Goal: Information Seeking & Learning: Learn about a topic

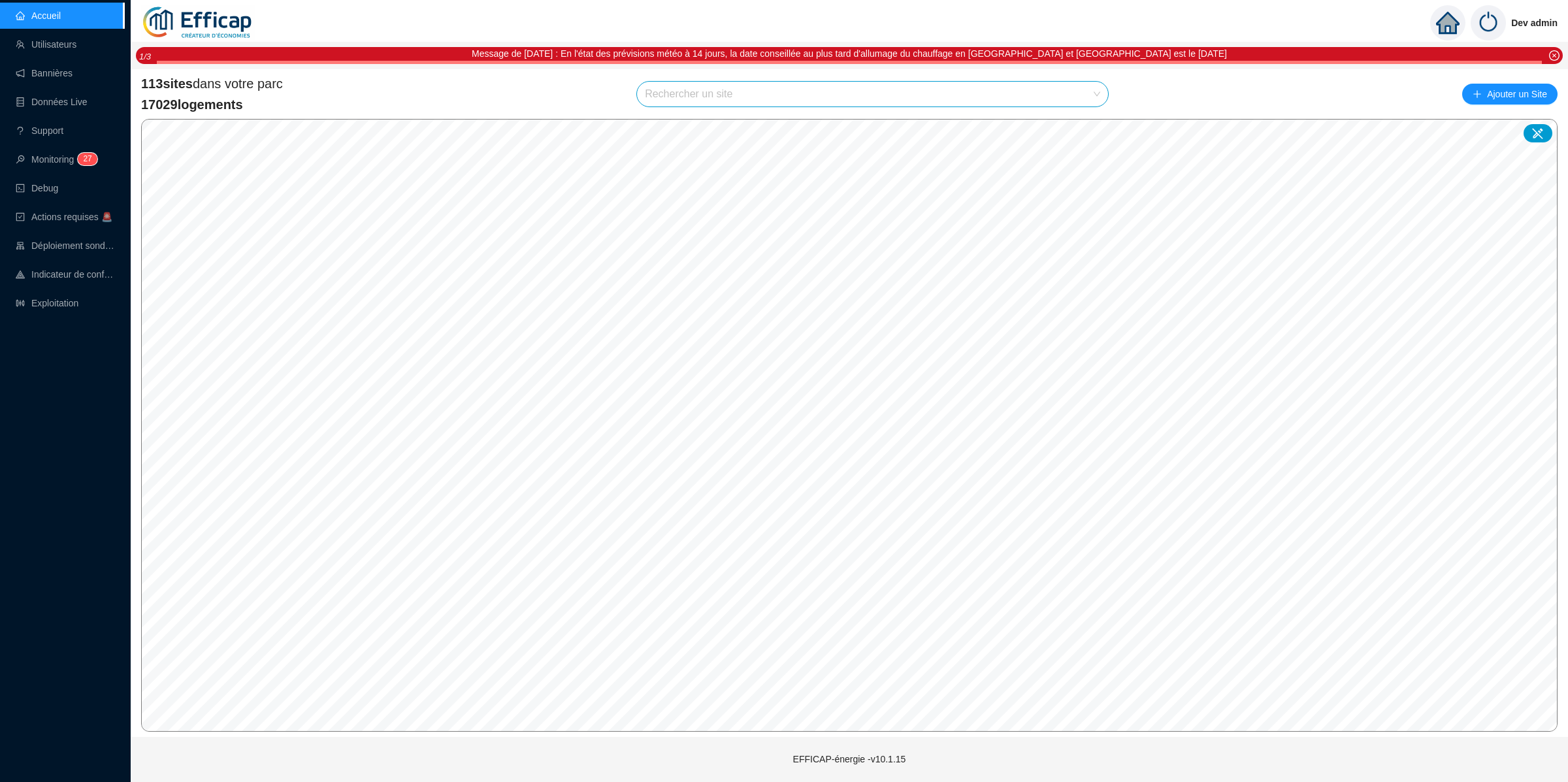
click at [951, 96] on input "search" at bounding box center [866, 94] width 443 height 25
type input "blomet"
click at [1078, 131] on div at bounding box center [1082, 125] width 30 height 20
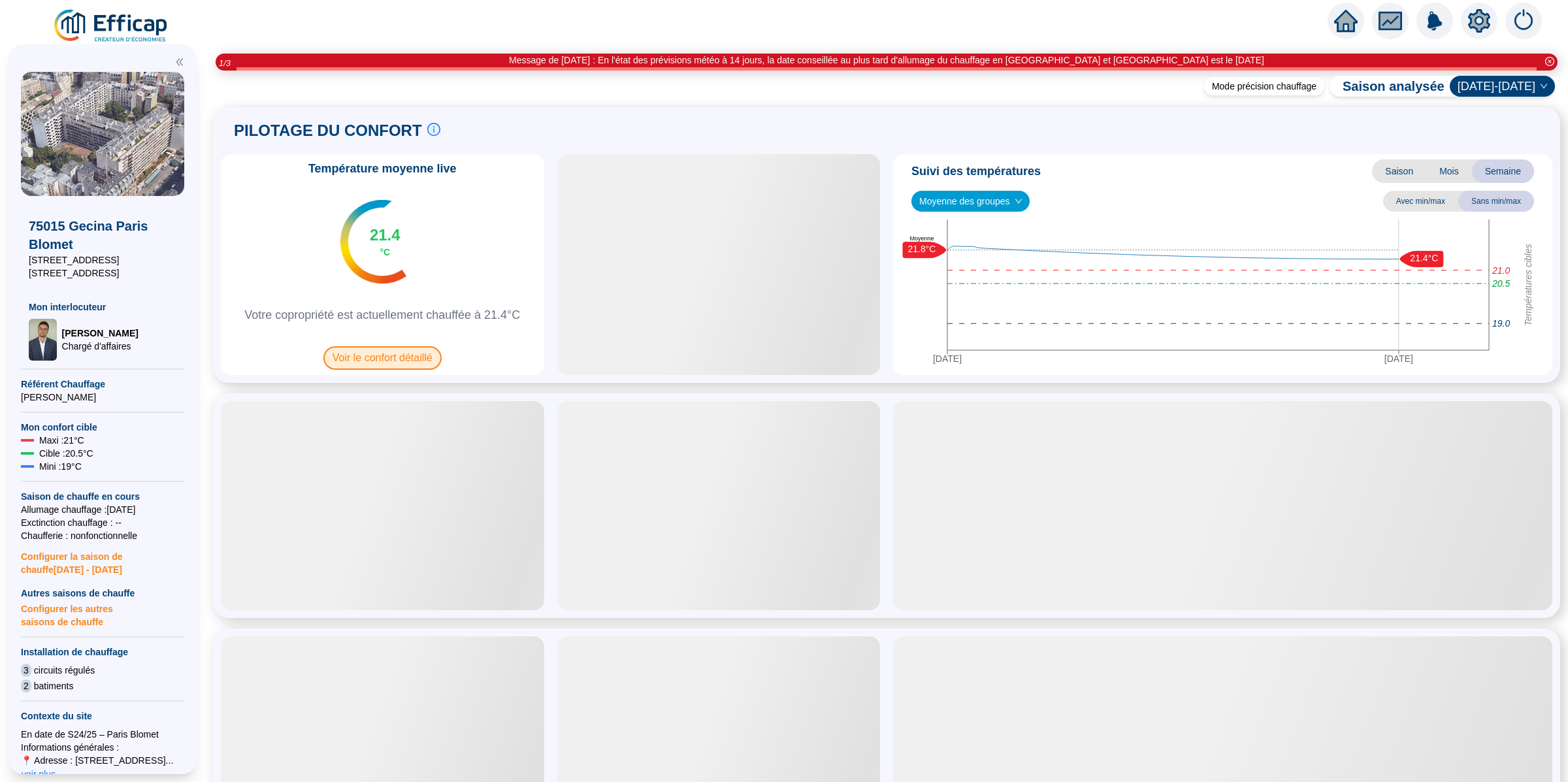
click at [392, 354] on span "Voir le confort détaillé" at bounding box center [382, 358] width 118 height 24
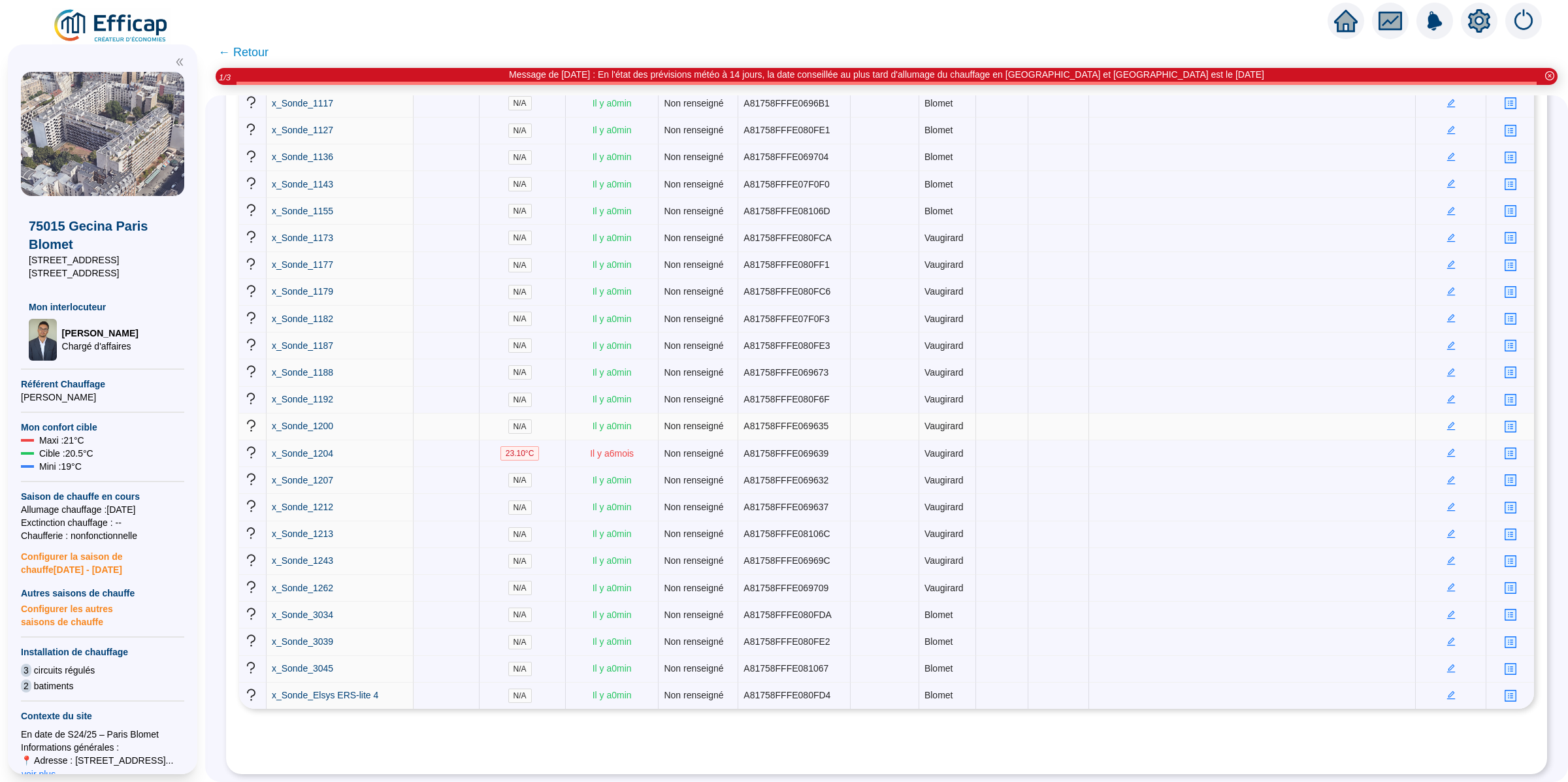
scroll to position [3371, 0]
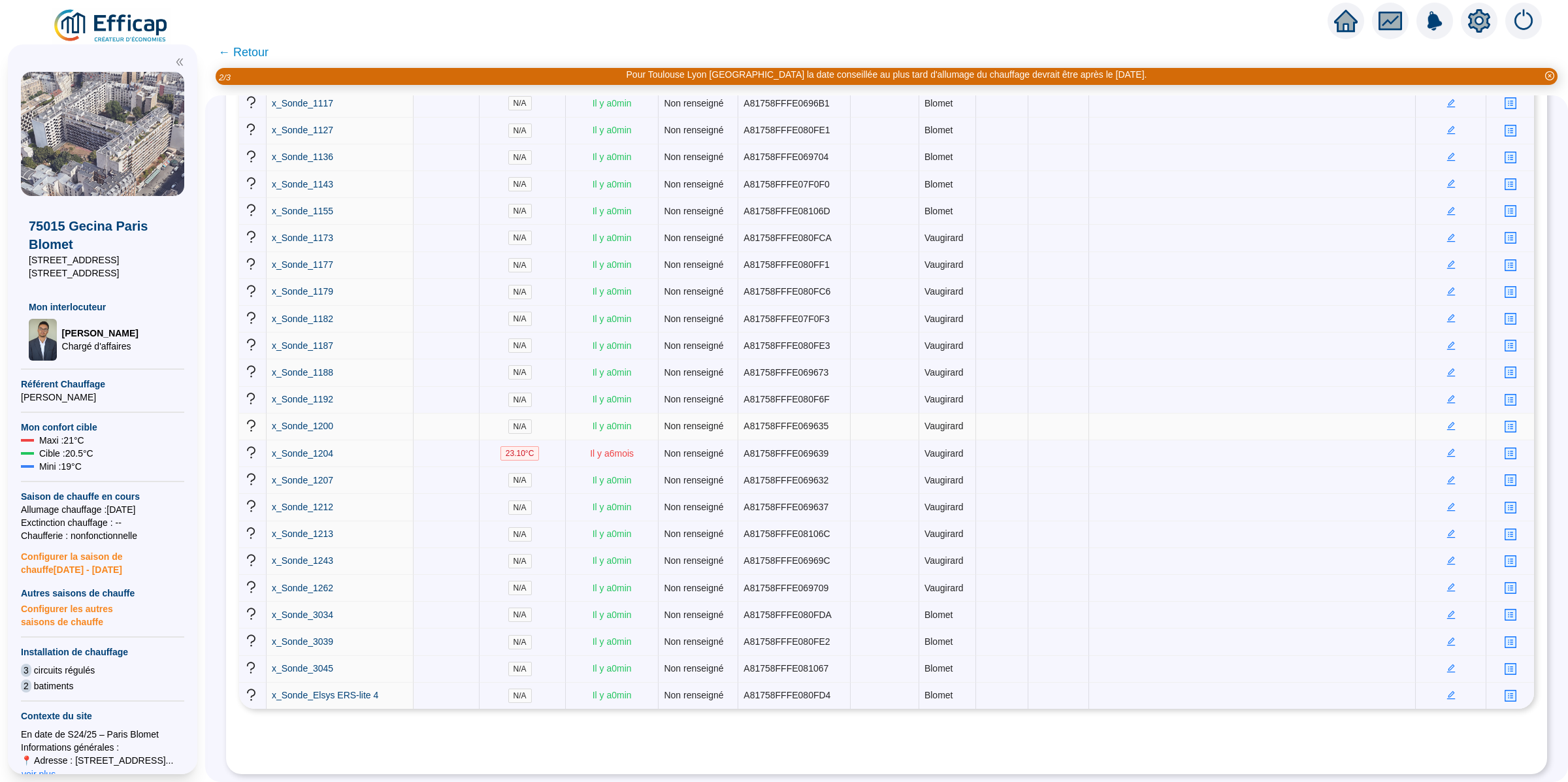
click at [312, 414] on td "x_Sonde_1200" at bounding box center [341, 427] width 148 height 27
click at [321, 420] on span "x_Sonde_1200" at bounding box center [302, 426] width 61 height 11
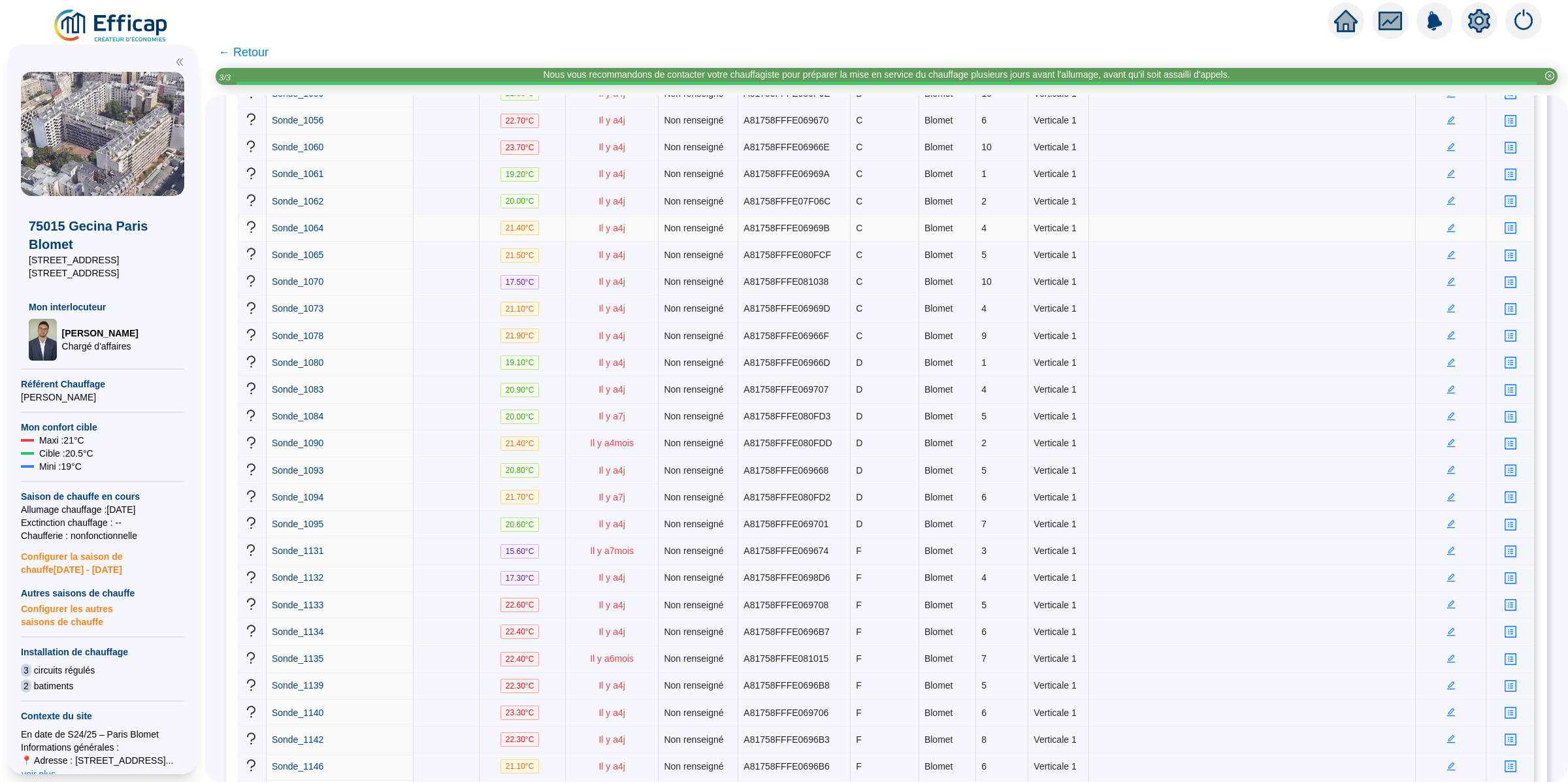
scroll to position [572, 0]
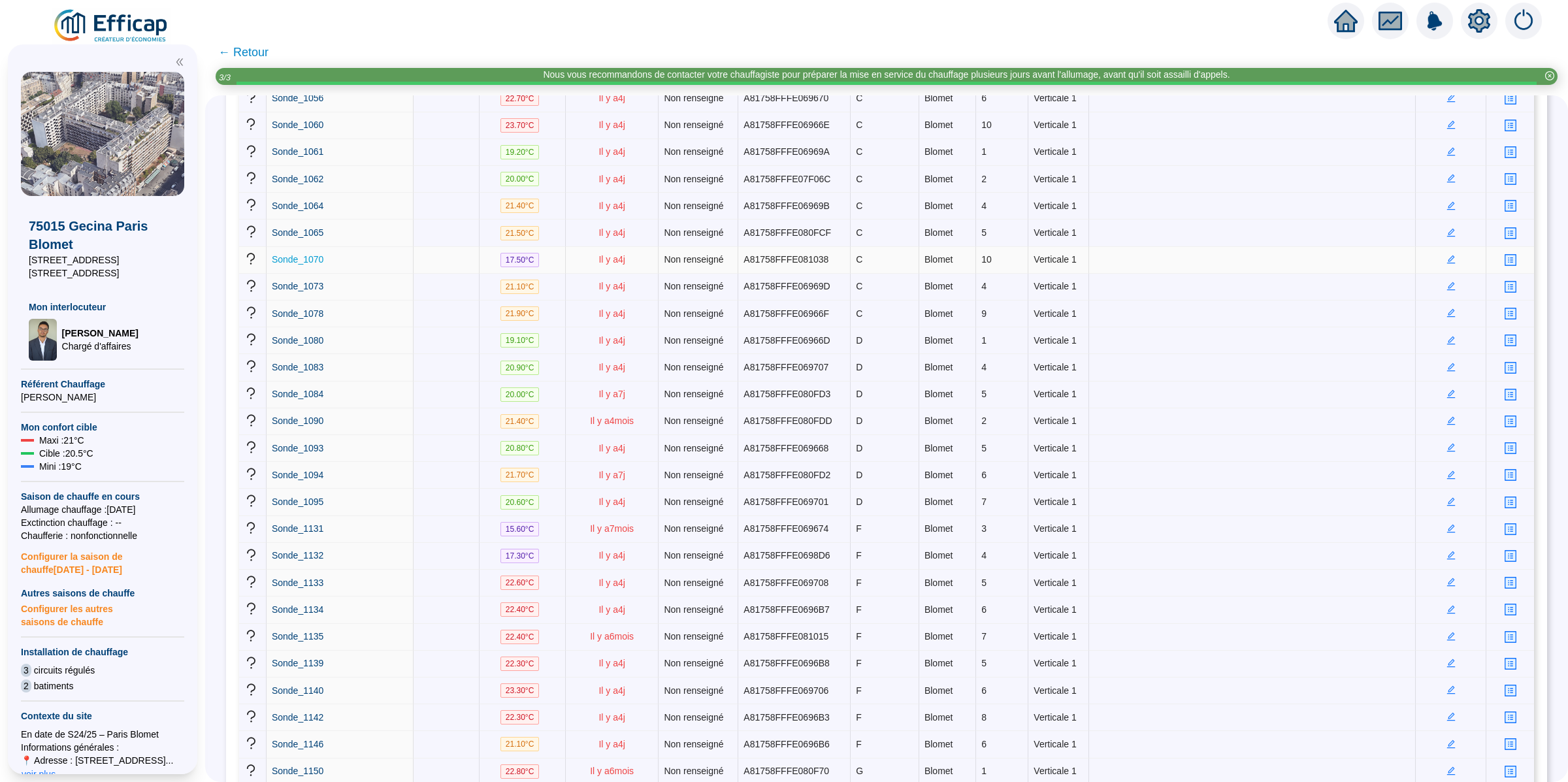
click at [313, 267] on link "Sonde_1070" at bounding box center [298, 259] width 51 height 14
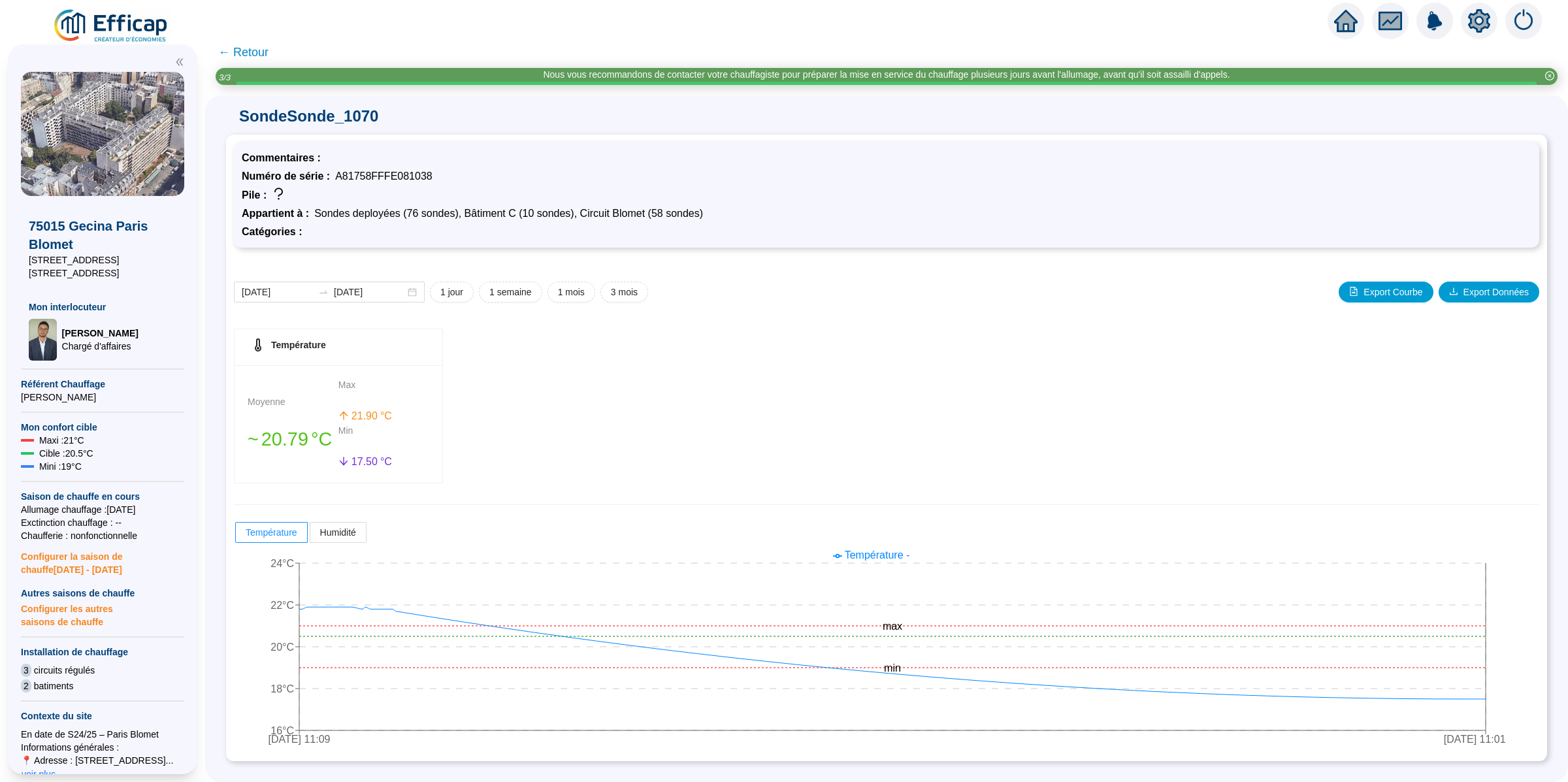
click at [269, 51] on span "← Retour" at bounding box center [244, 52] width 50 height 18
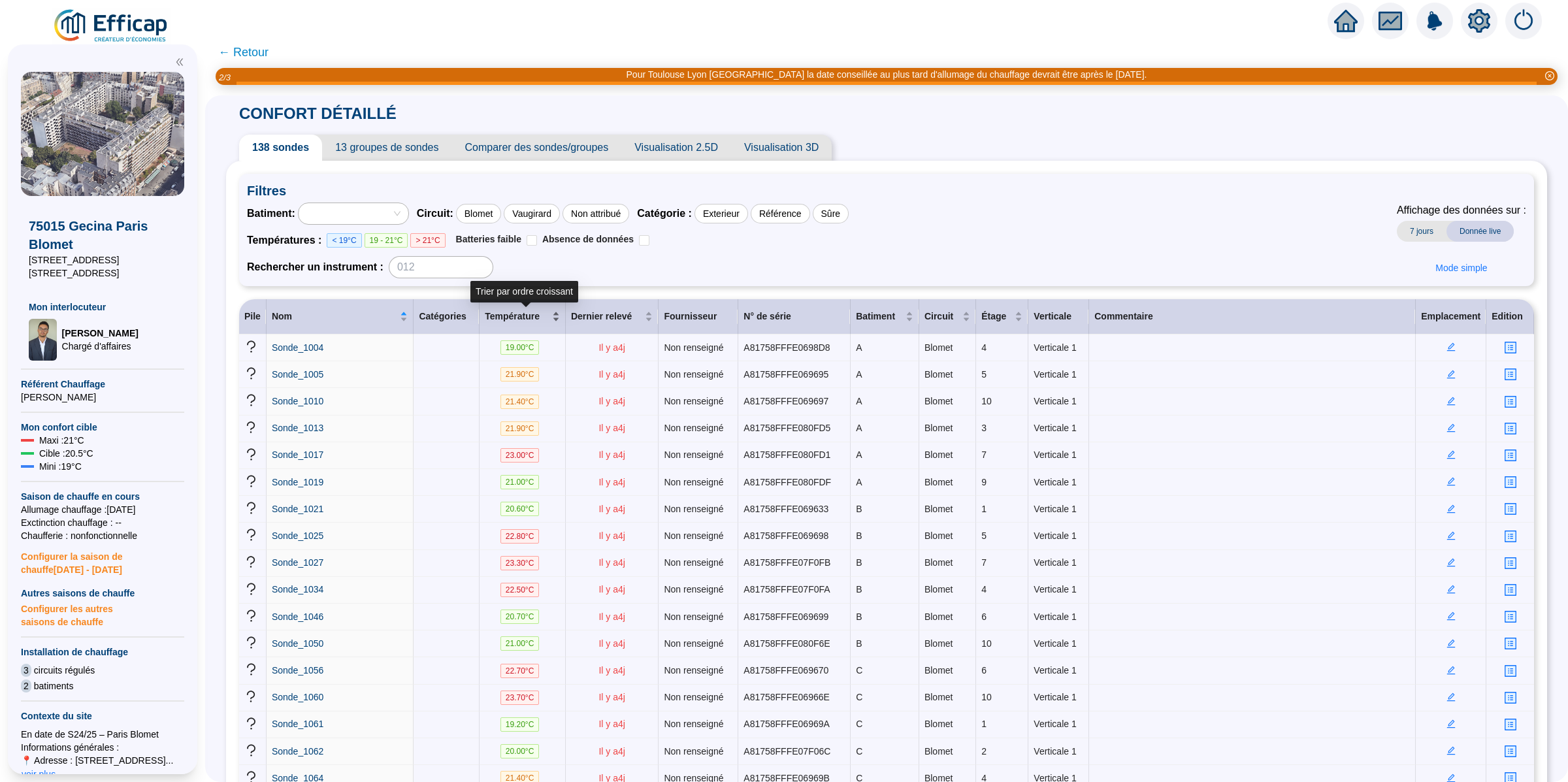
click at [542, 314] on span "Température" at bounding box center [517, 316] width 65 height 14
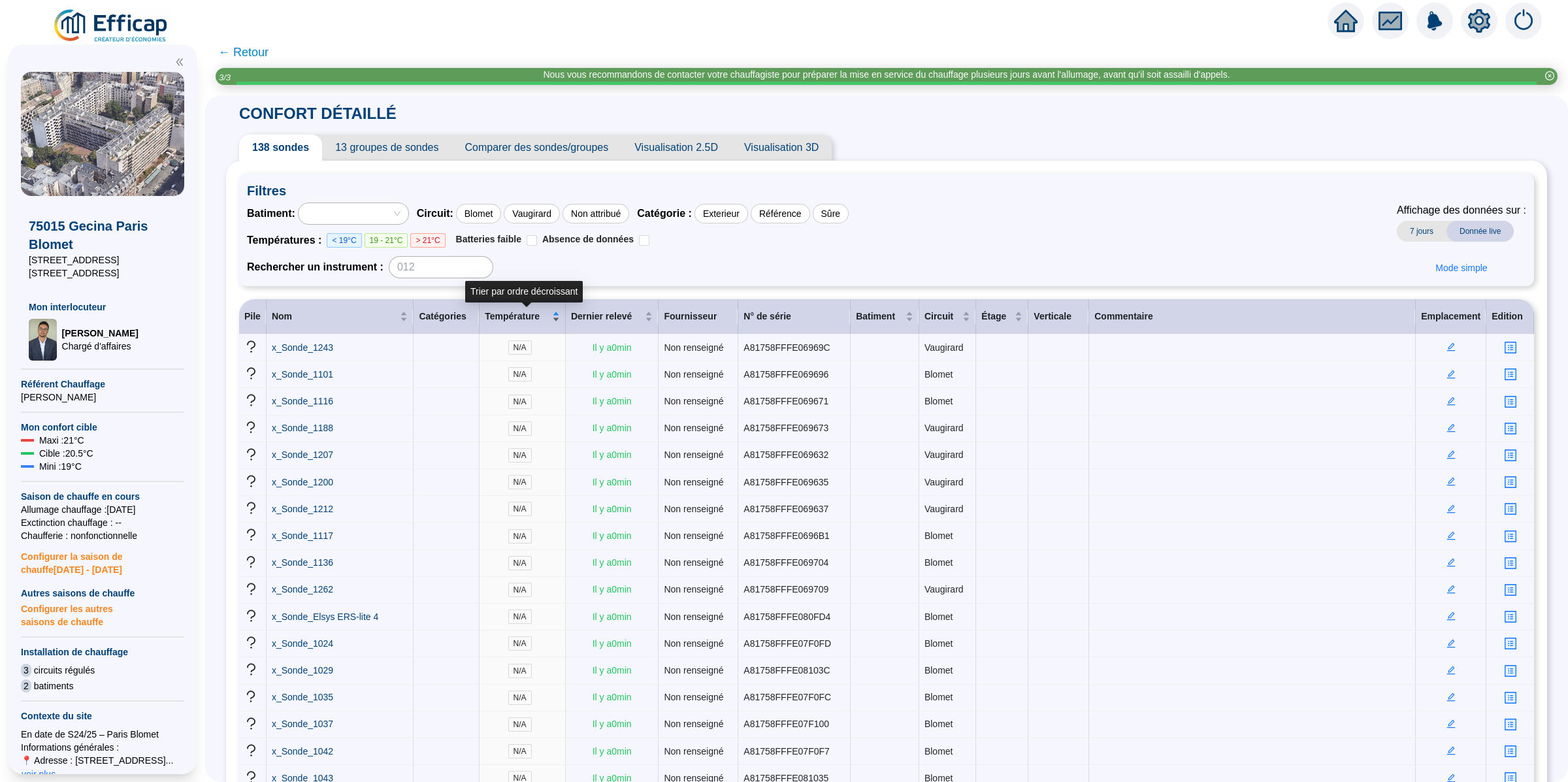
click at [556, 318] on div "Température" at bounding box center [522, 316] width 75 height 14
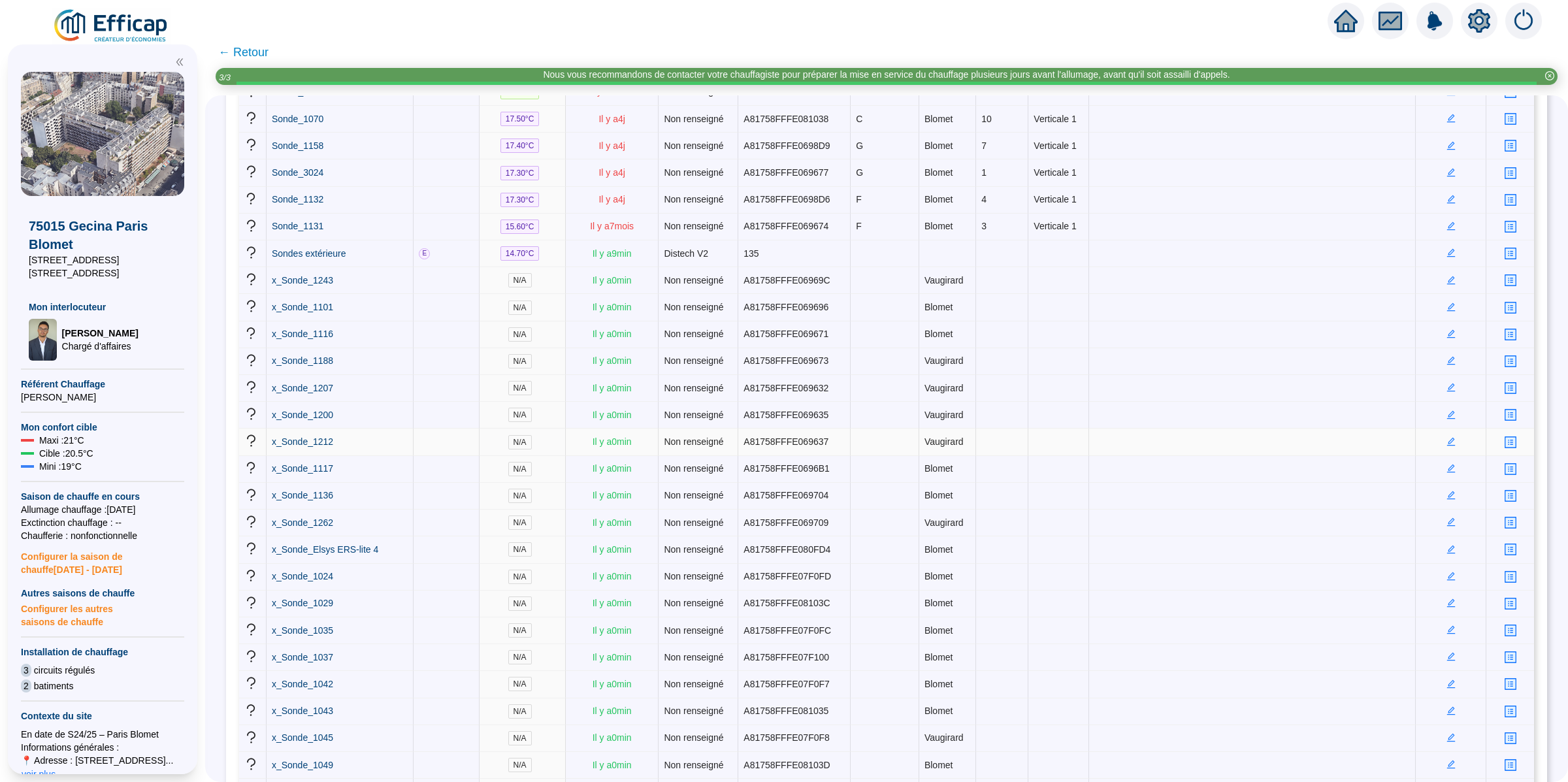
scroll to position [2346, 0]
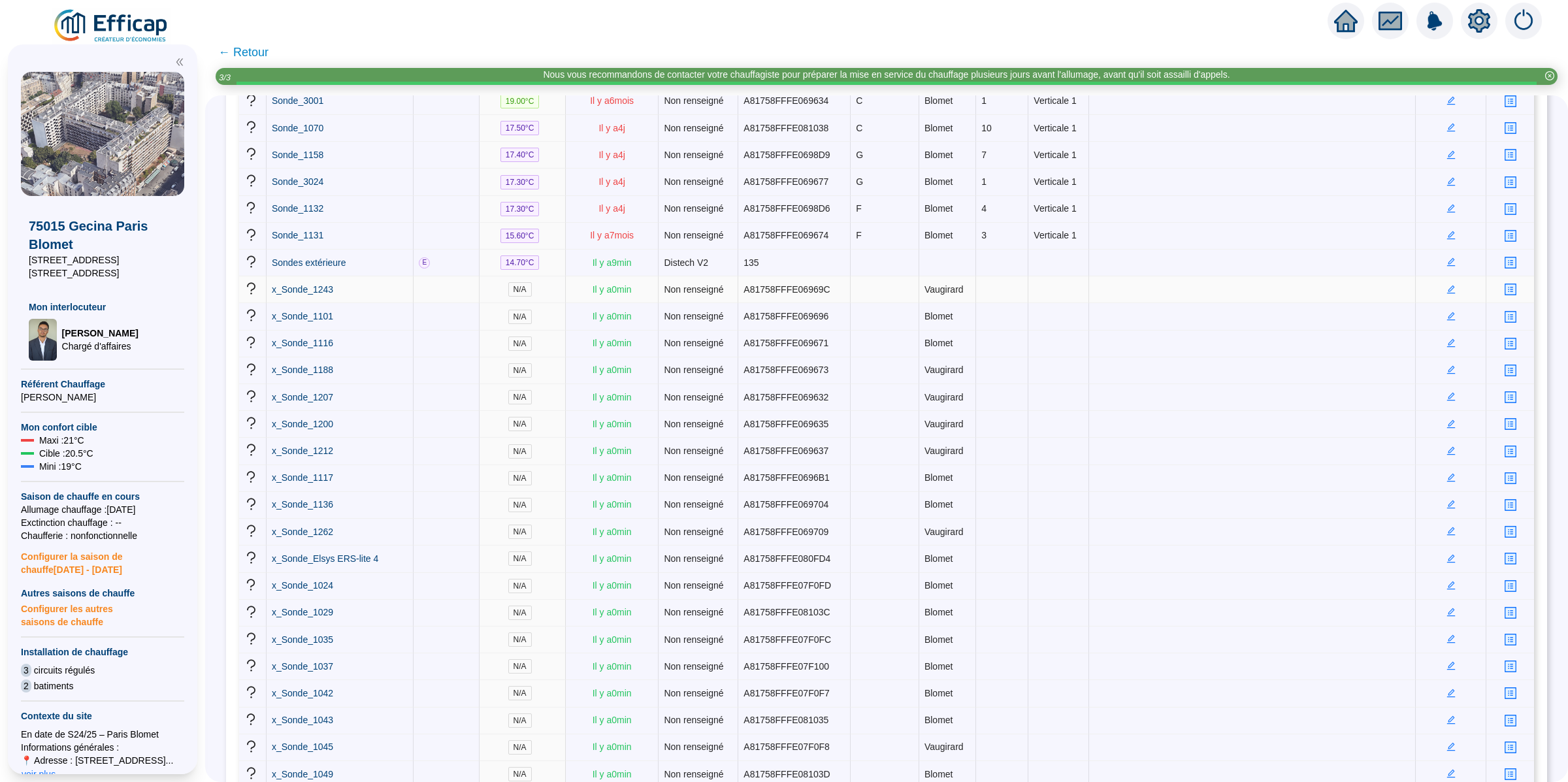
click at [787, 294] on span "A81758FFFE06969C" at bounding box center [786, 290] width 86 height 11
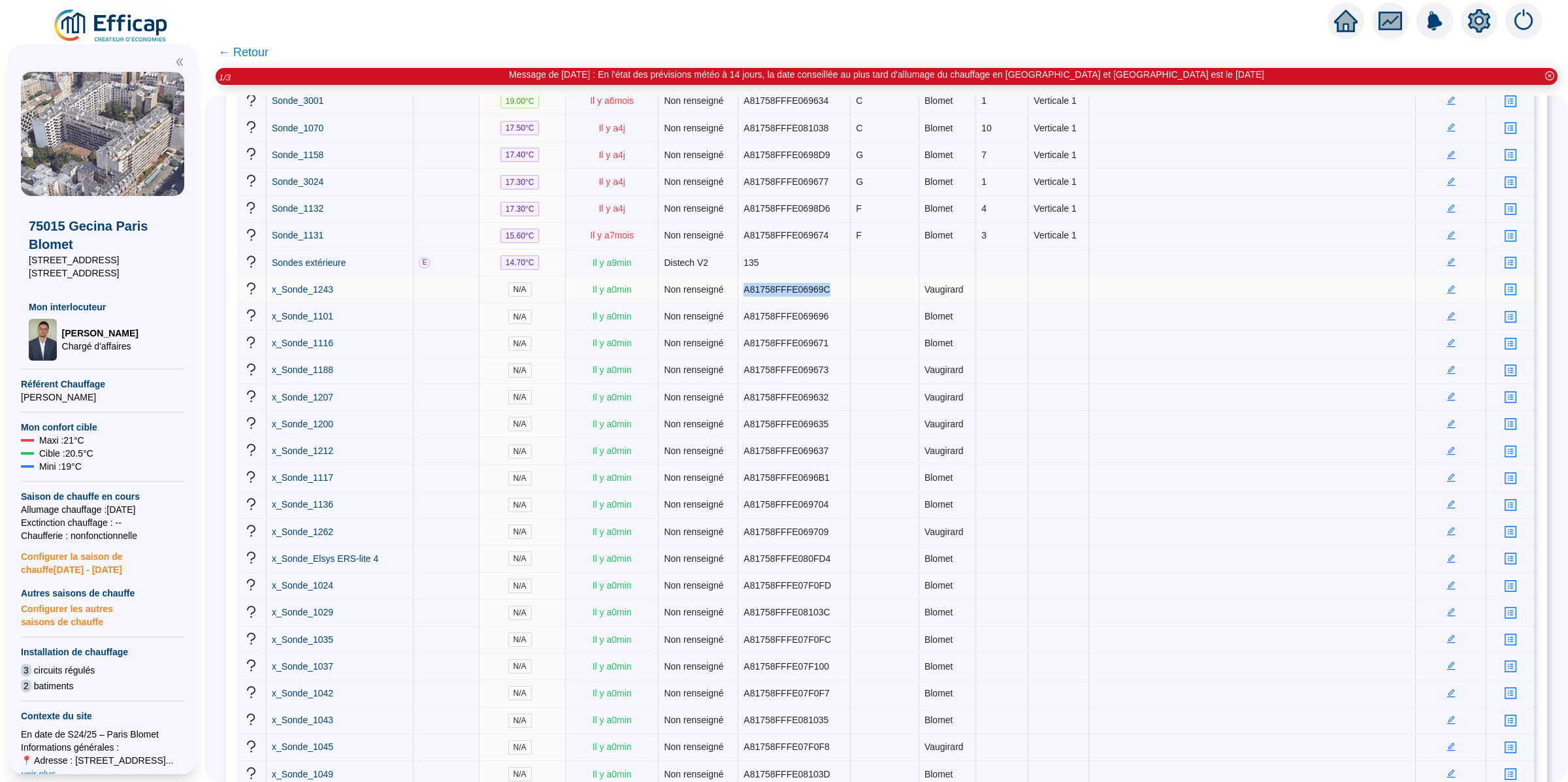
copy span "A81758FFFE06969C"
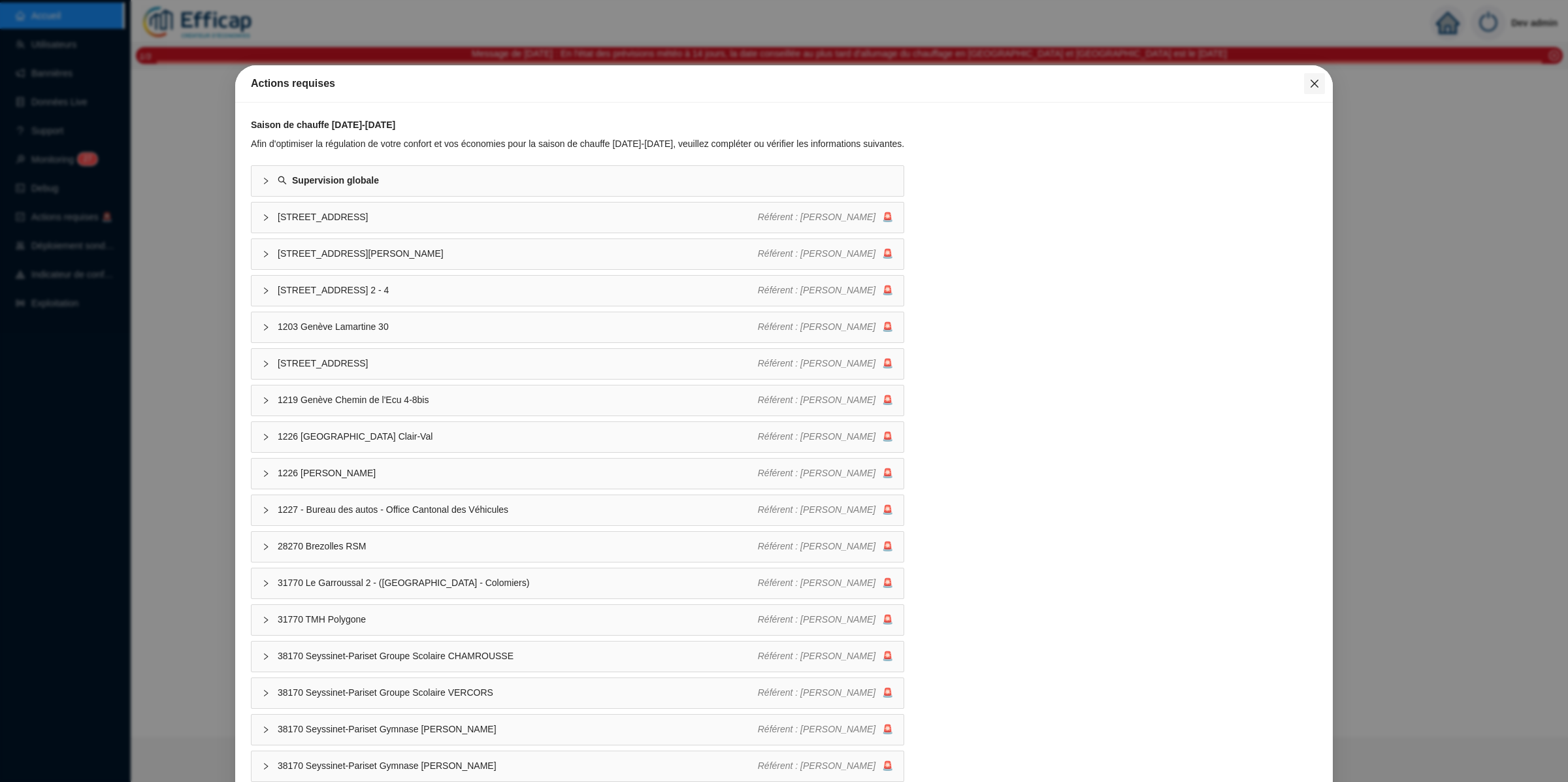
click at [1309, 79] on icon "close" at bounding box center [1315, 84] width 11 height 11
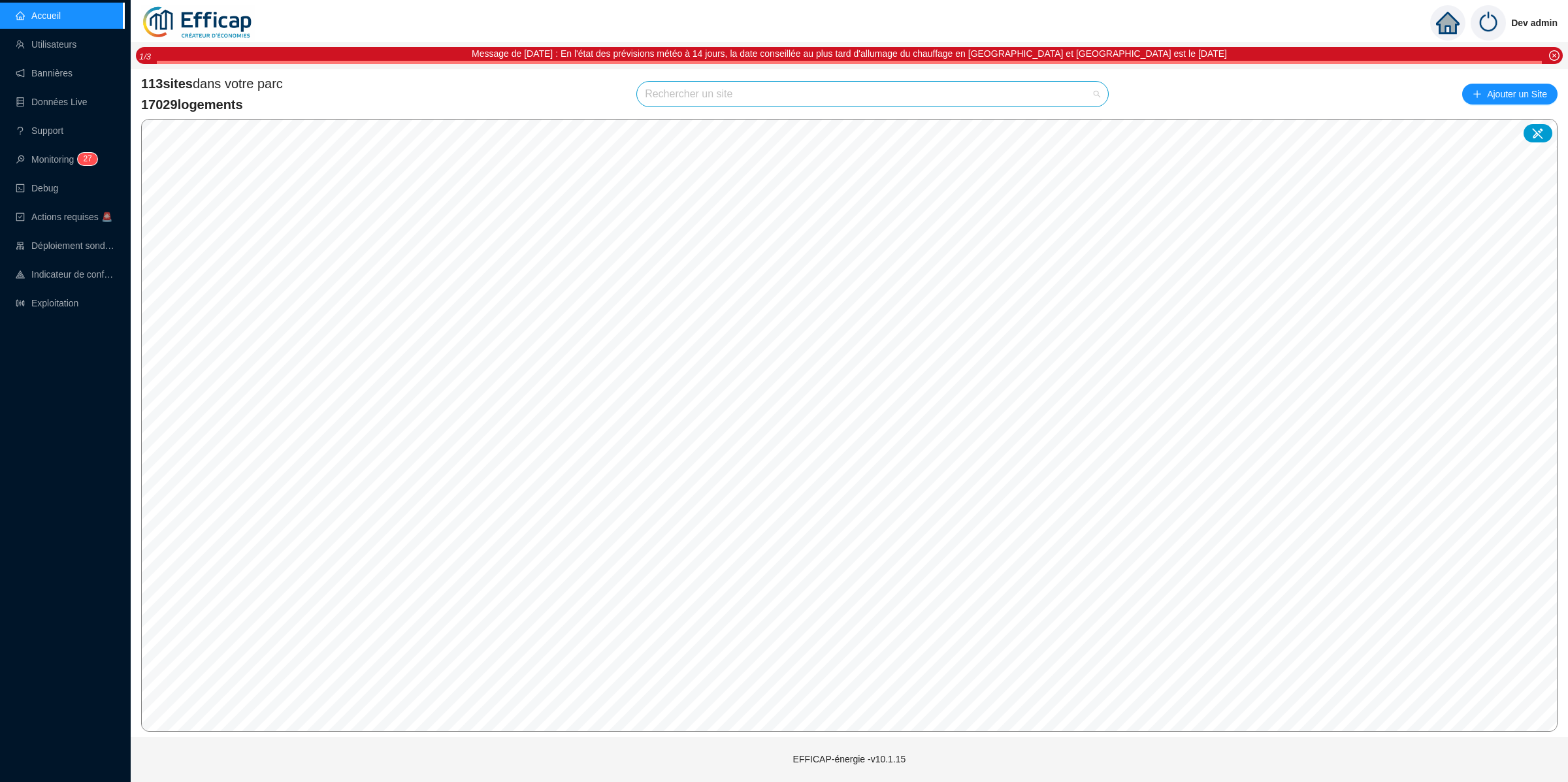
click at [1100, 93] on div "Rechercher un site" at bounding box center [872, 94] width 471 height 25
type input "méridie"
click at [1074, 124] on div at bounding box center [1082, 125] width 30 height 20
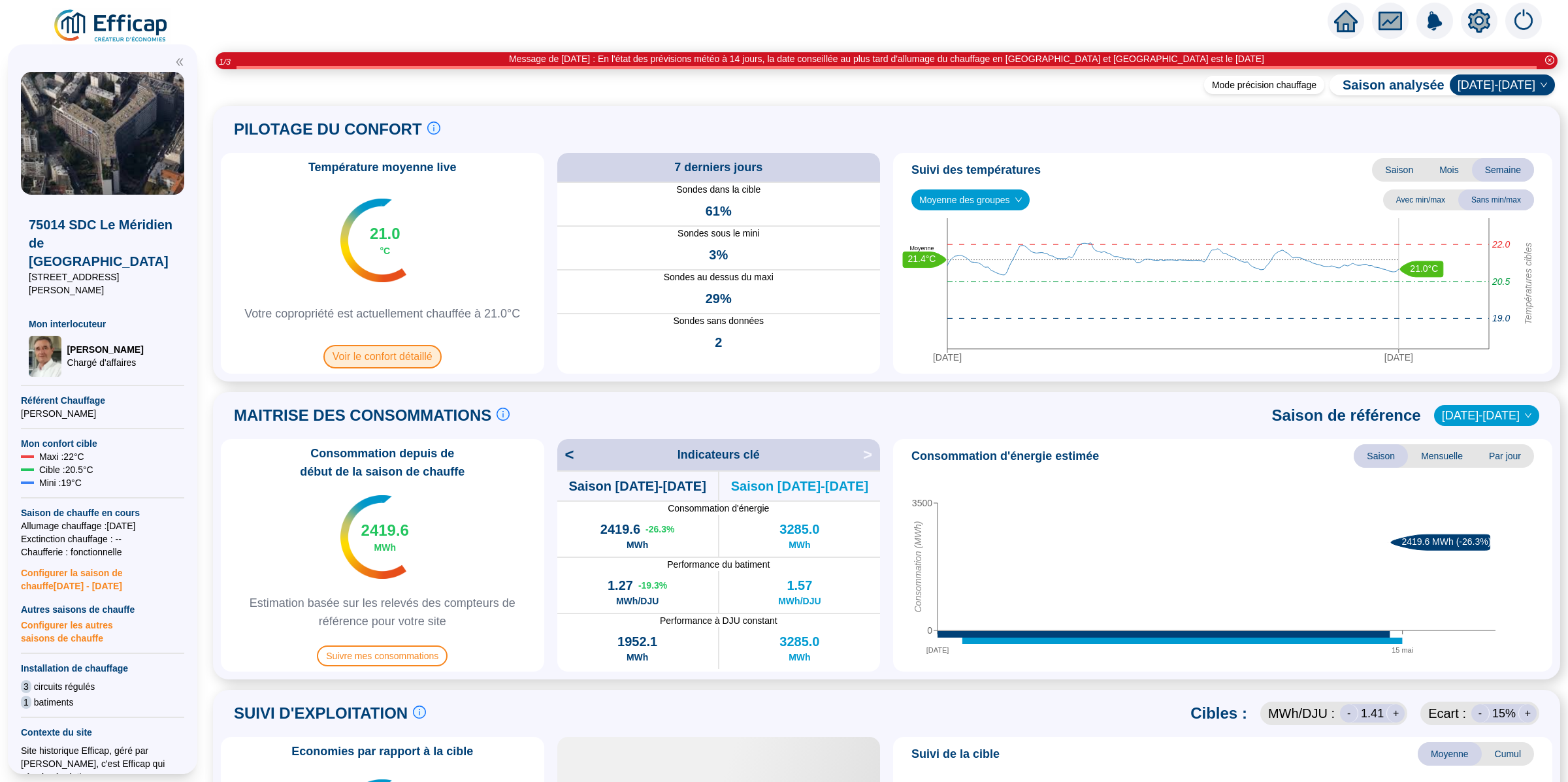
click at [388, 358] on span "Voir le confort détaillé" at bounding box center [382, 357] width 118 height 24
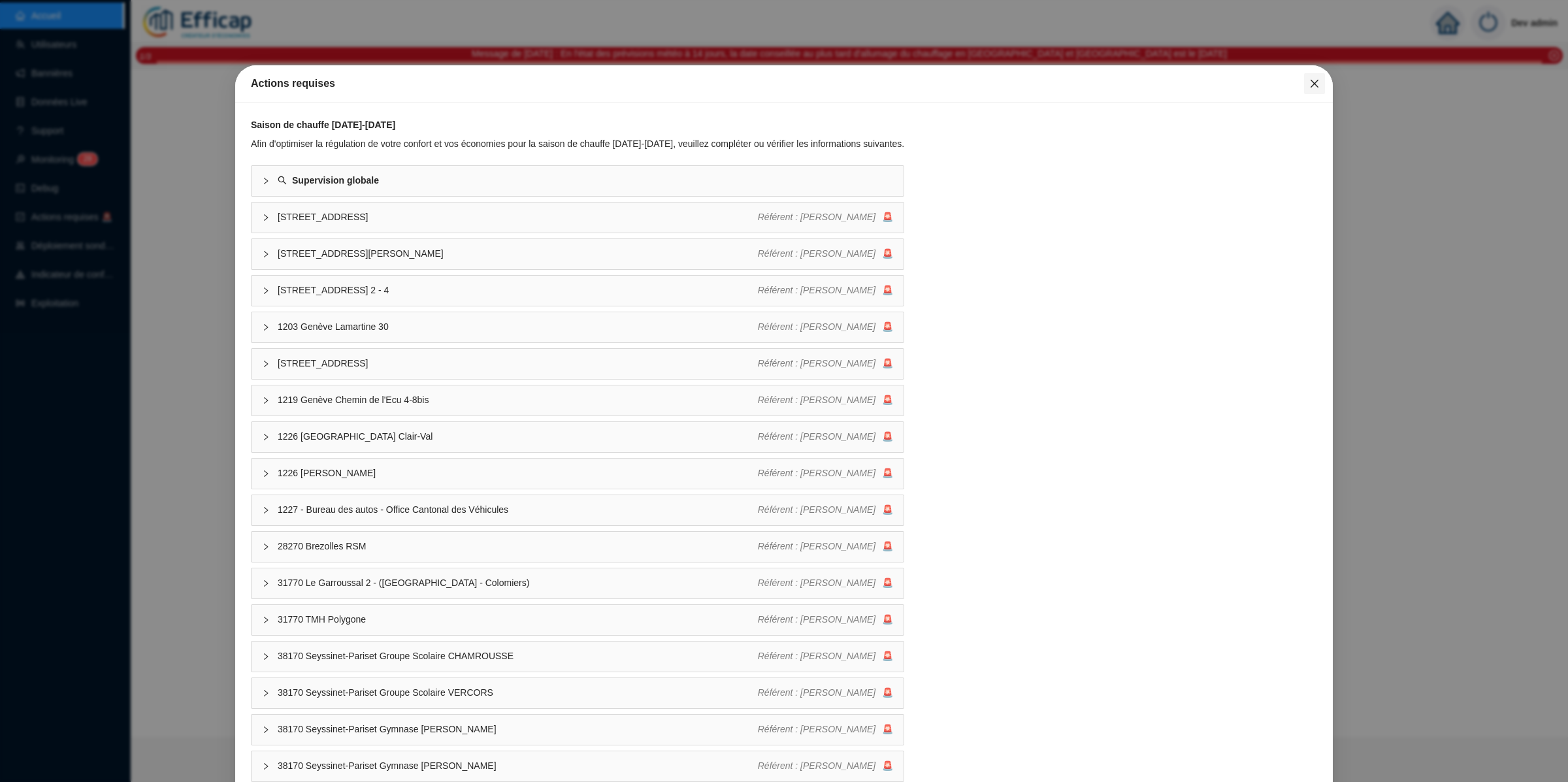
drag, startPoint x: 0, startPoint y: 0, endPoint x: 1300, endPoint y: 87, distance: 1302.9
click at [1311, 87] on icon "close" at bounding box center [1315, 84] width 8 height 8
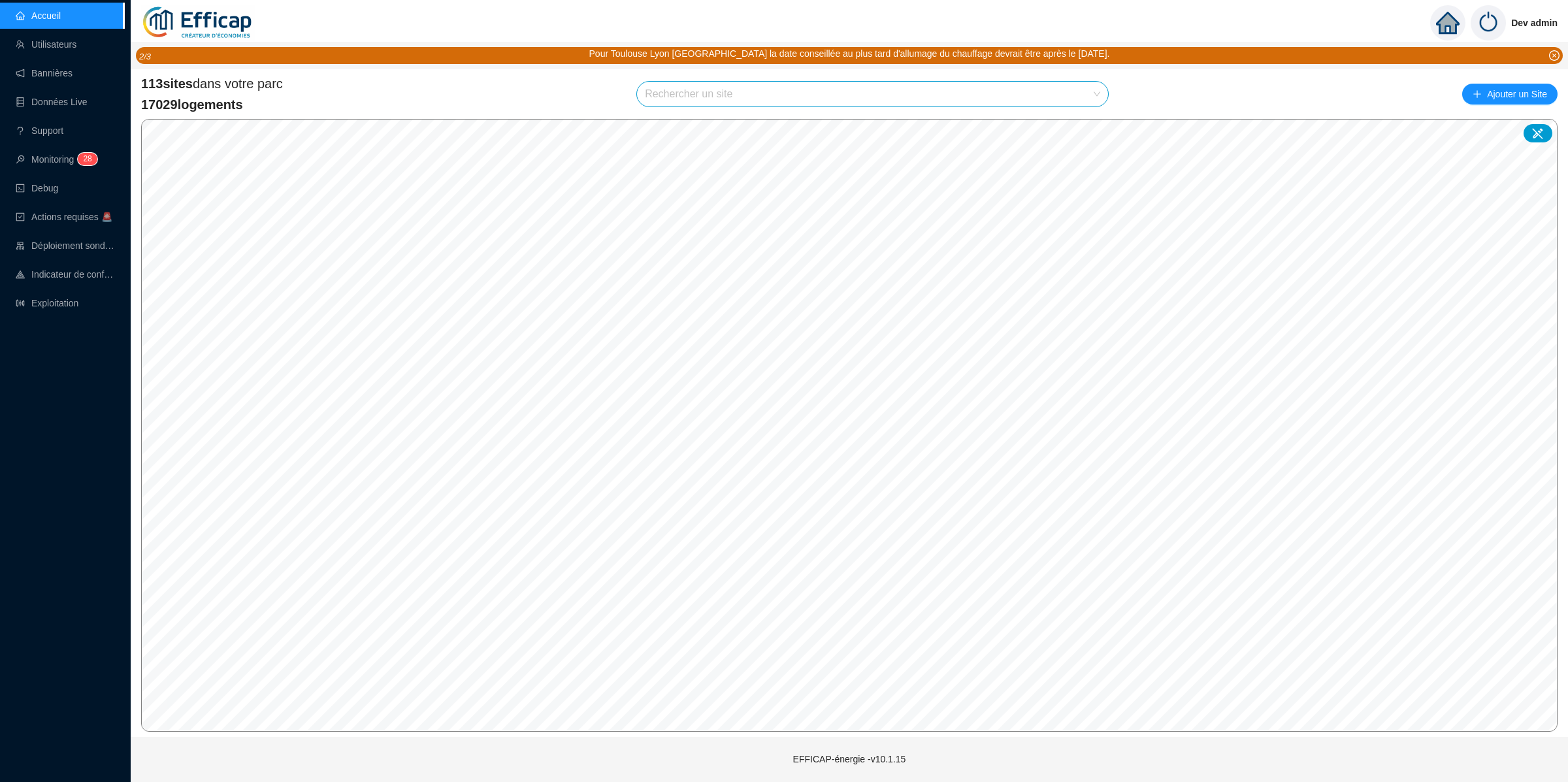
click at [1092, 94] on span at bounding box center [872, 94] width 455 height 25
type input "nation"
click at [1084, 123] on icon at bounding box center [1082, 125] width 9 height 9
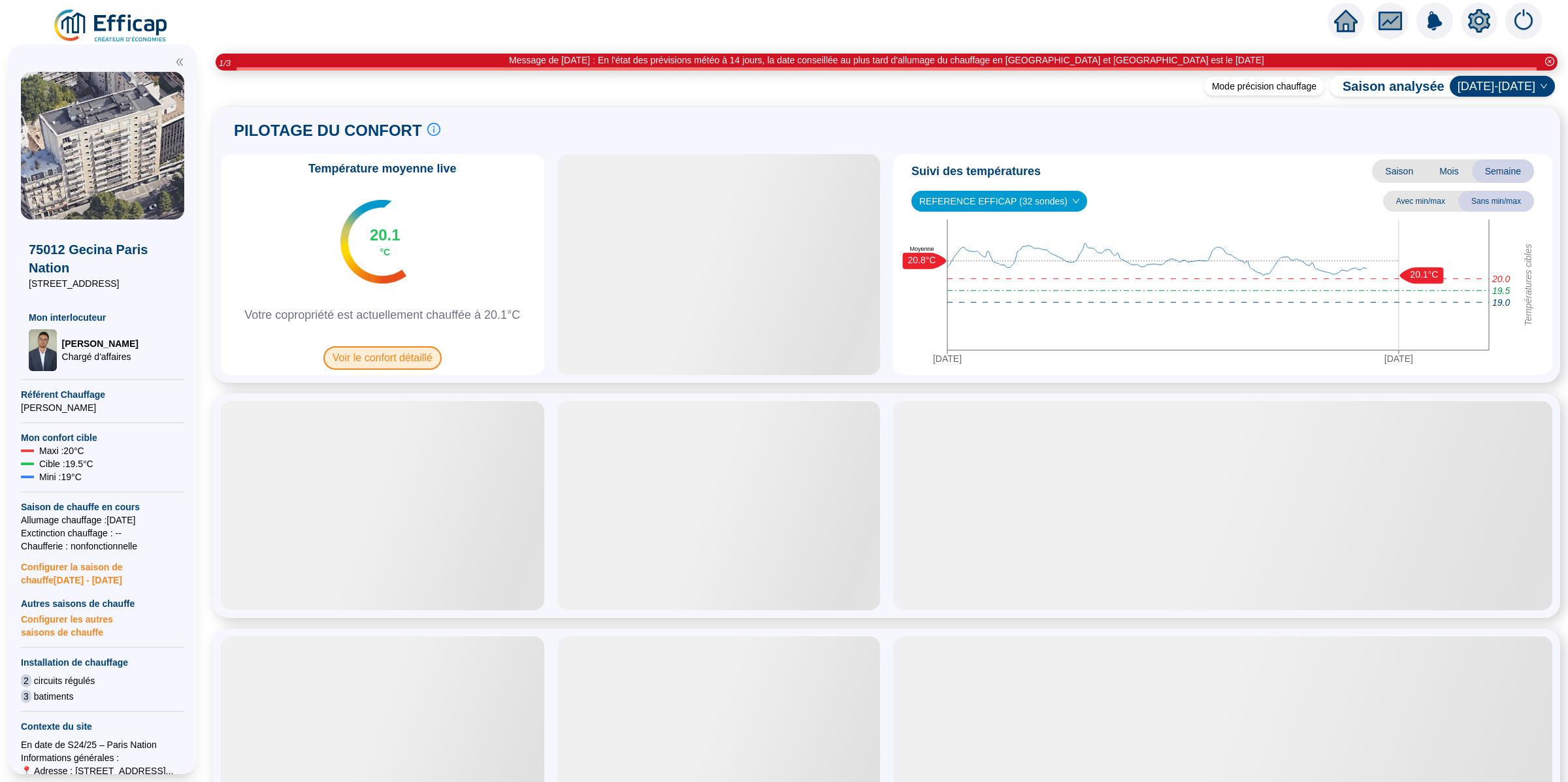
click at [388, 360] on span "Voir le confort détaillé" at bounding box center [382, 358] width 118 height 24
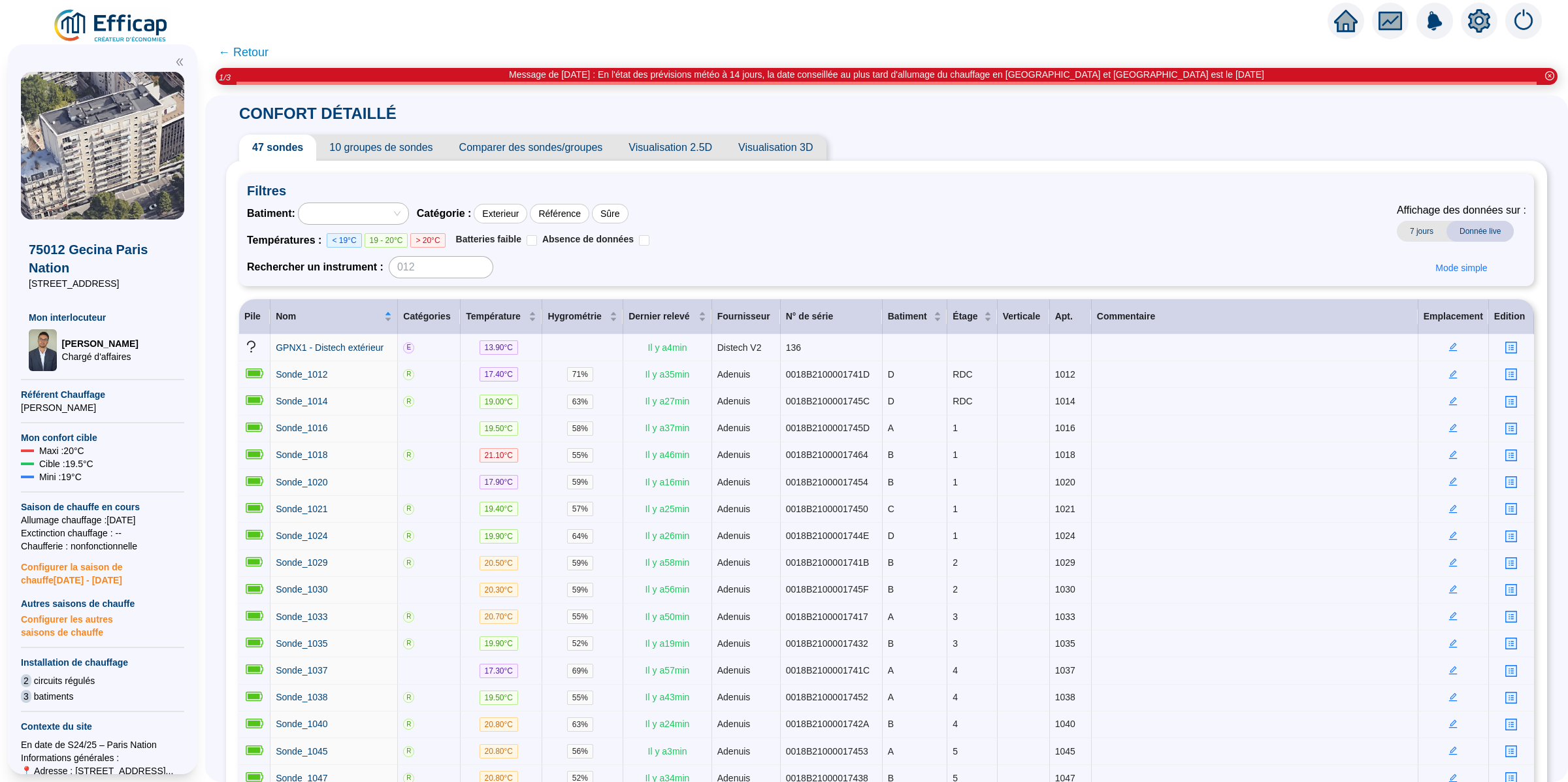
click at [752, 265] on div "Batiment : Catégorie : Exterieur Référence Sûre Températures : < 19°C 19 - 20°C…" at bounding box center [886, 240] width 1279 height 76
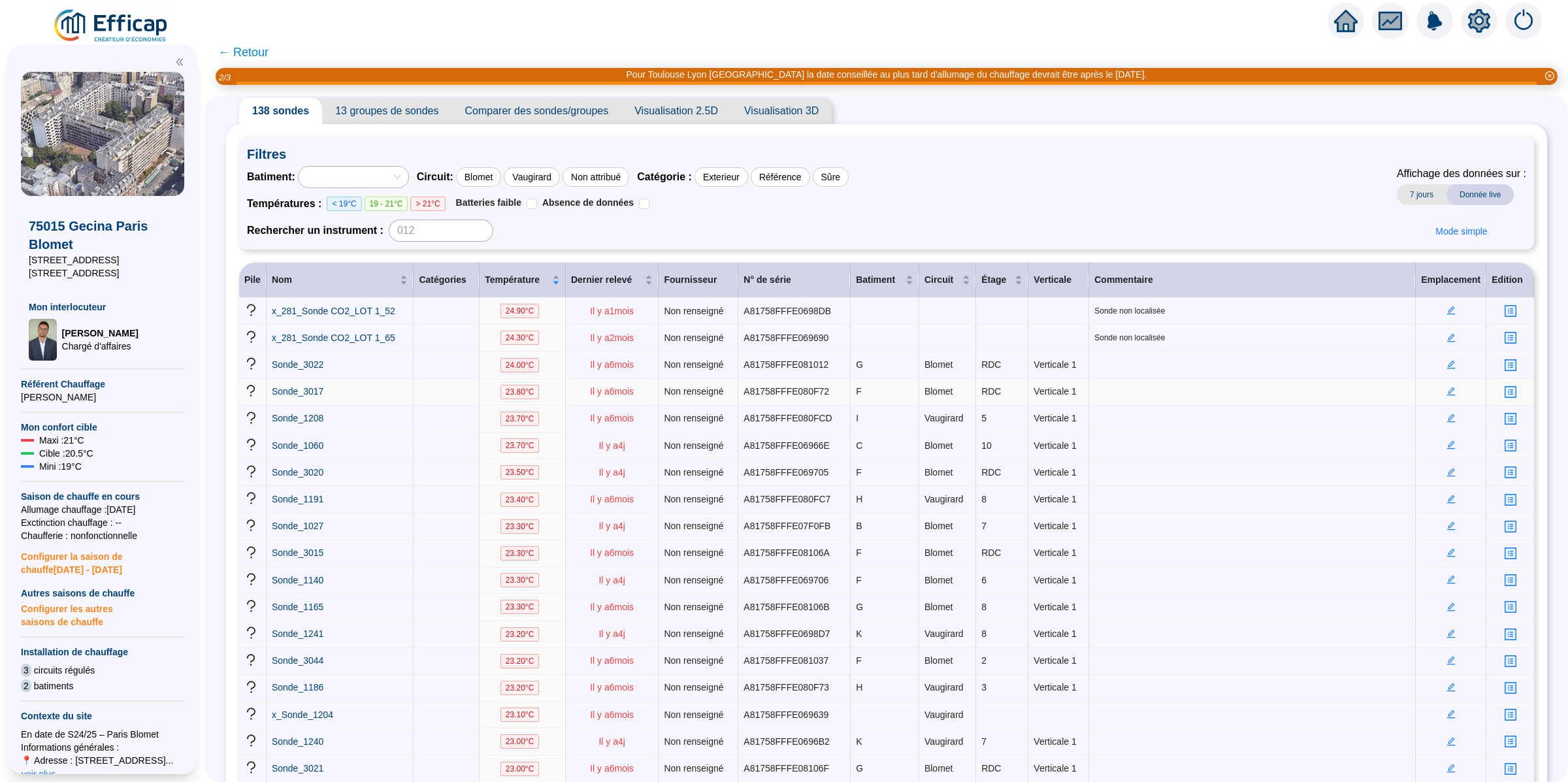
scroll to position [38, 0]
click at [634, 283] on span "Dernier relevé" at bounding box center [606, 278] width 72 height 14
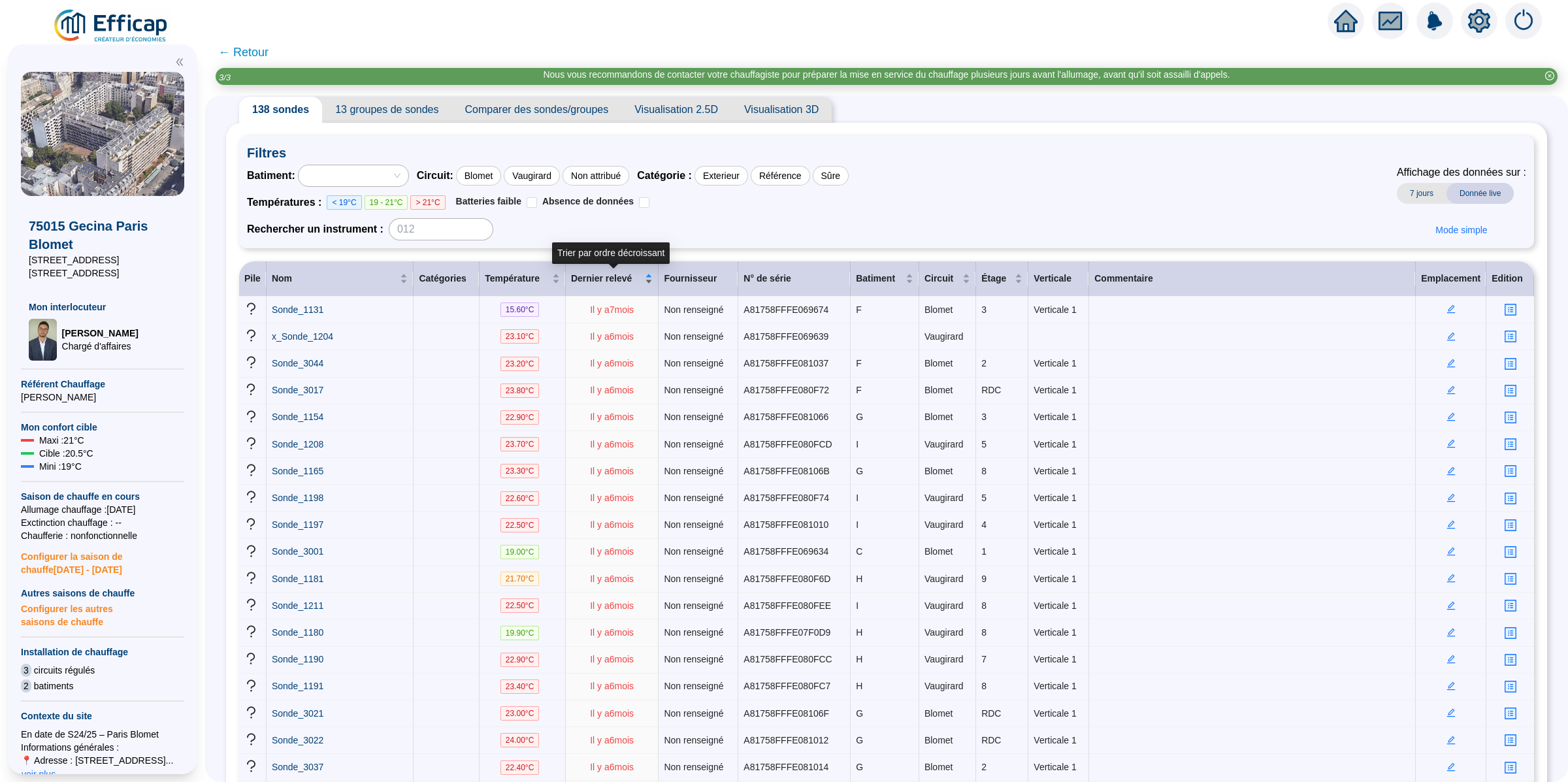
click at [634, 283] on span "Dernier relevé" at bounding box center [606, 278] width 72 height 14
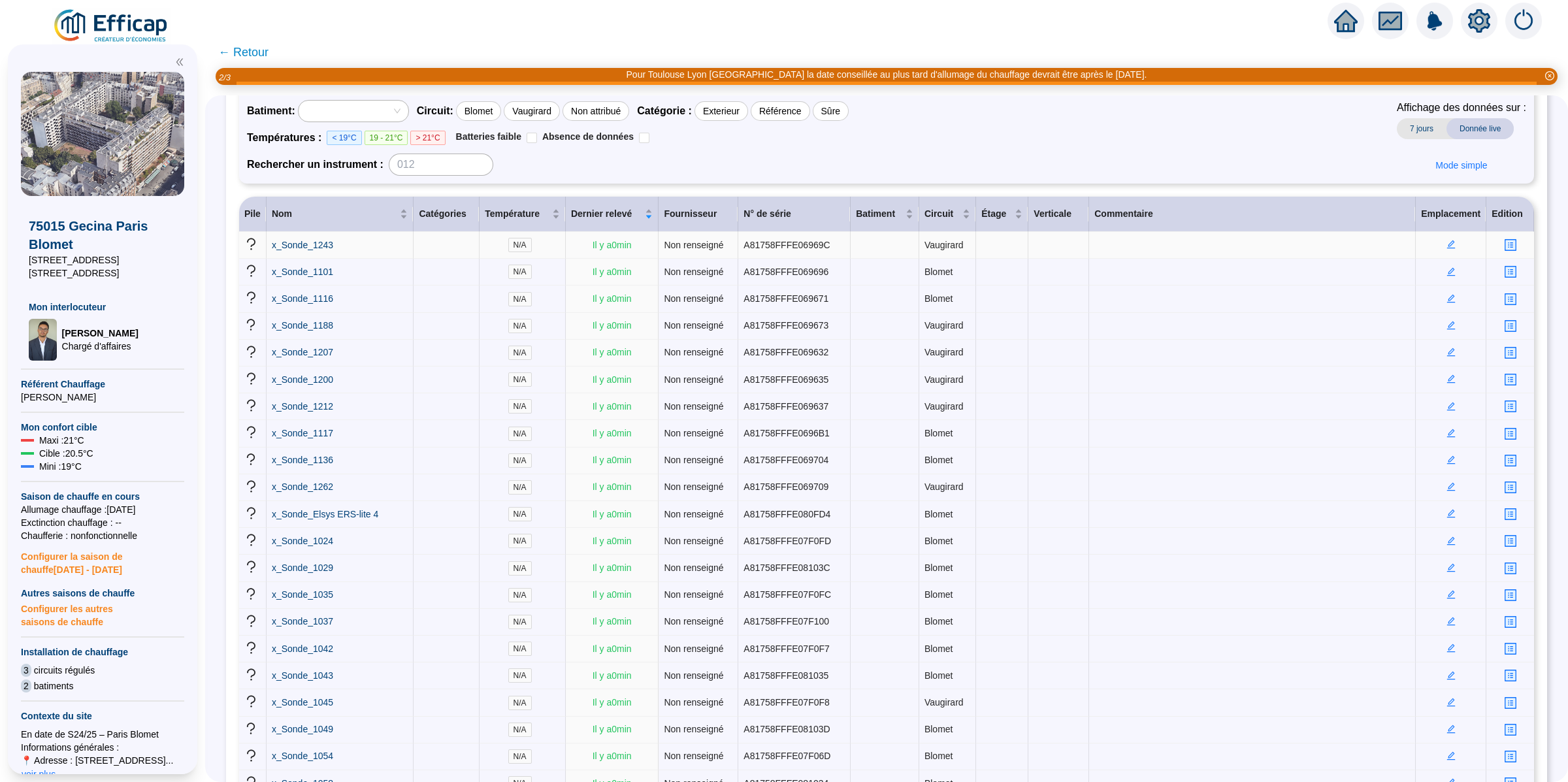
scroll to position [0, 0]
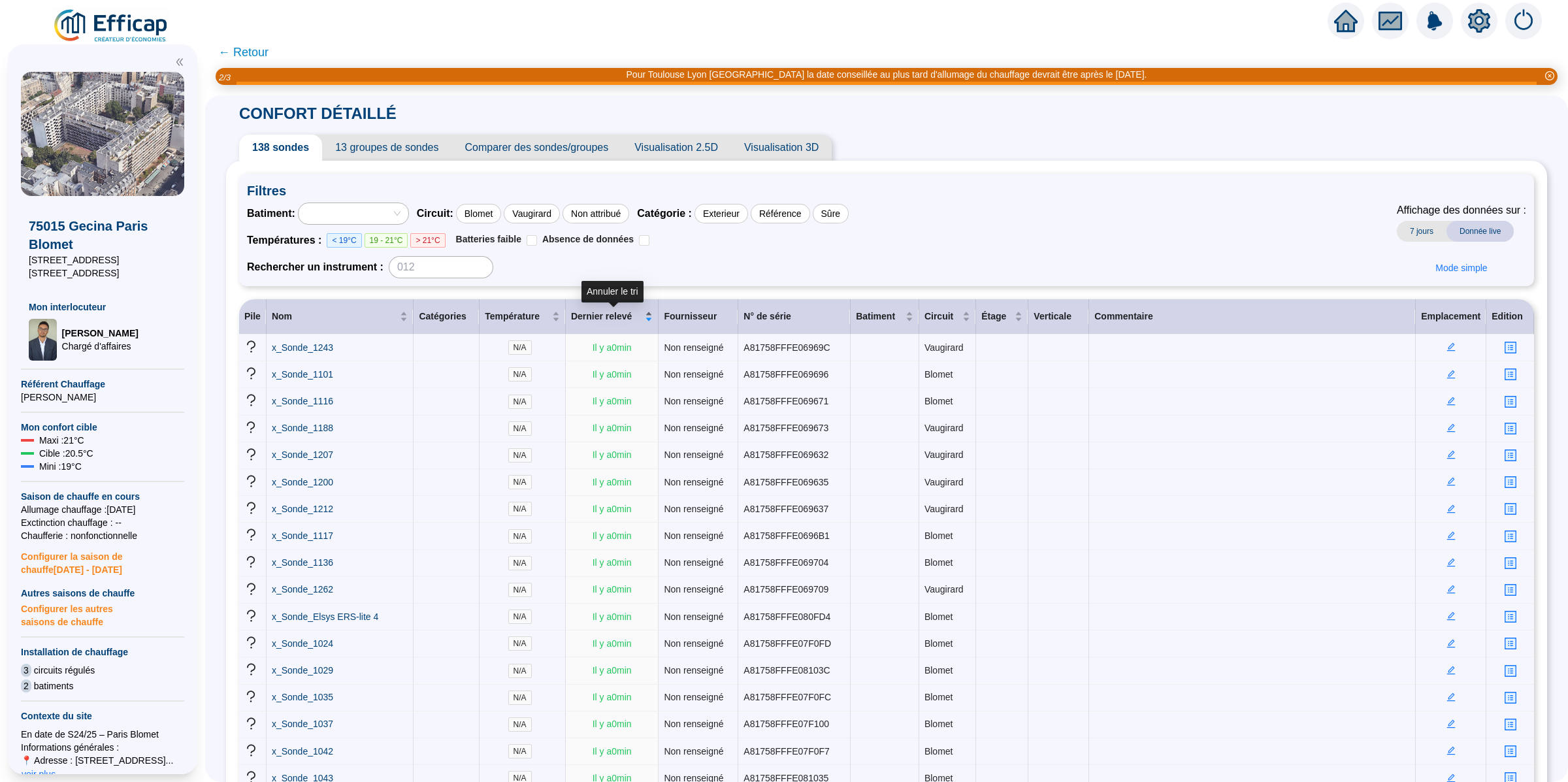
click at [608, 311] on span "Dernier relevé" at bounding box center [606, 316] width 72 height 14
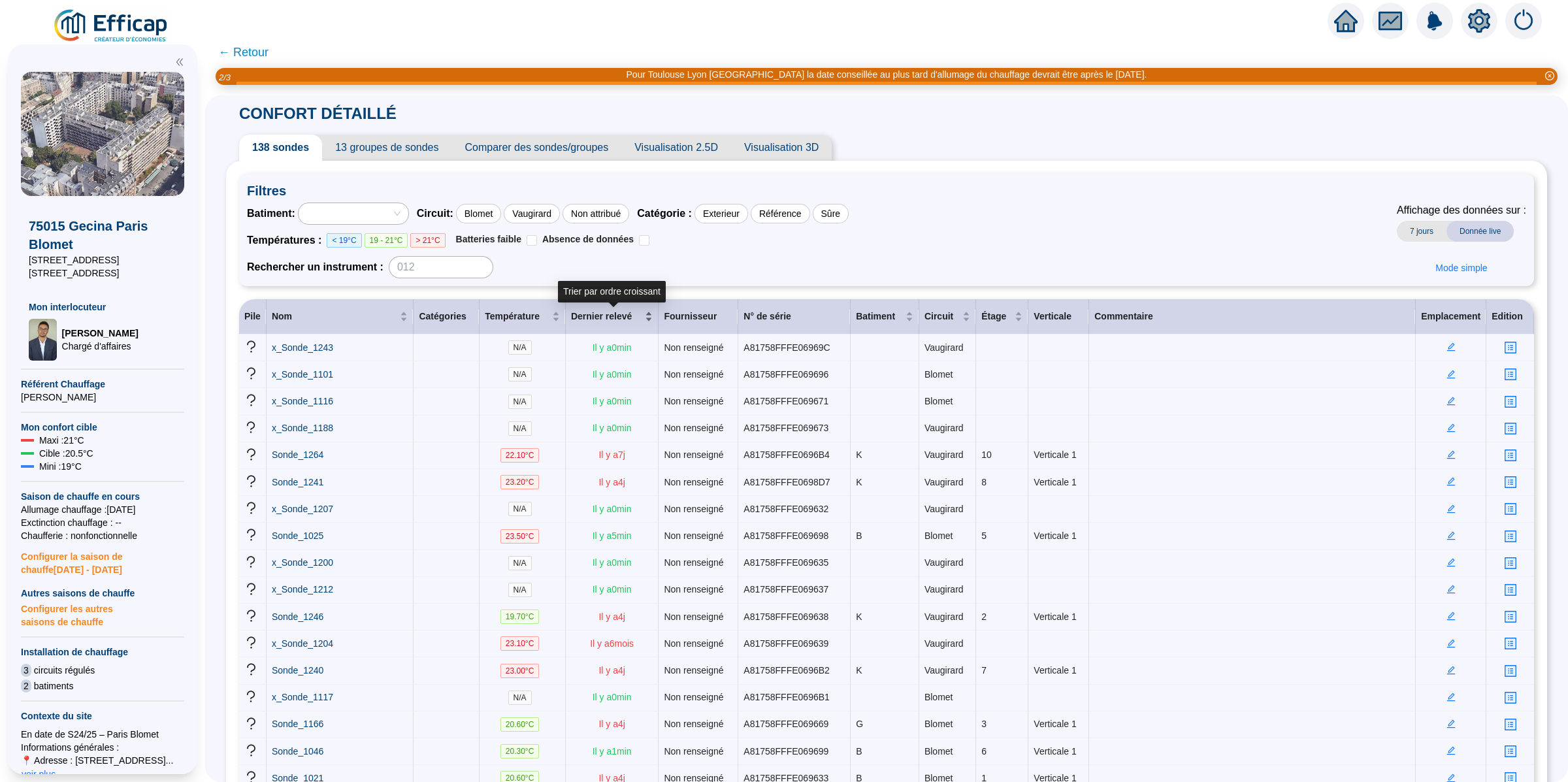
click at [608, 311] on span "Dernier relevé" at bounding box center [606, 316] width 72 height 14
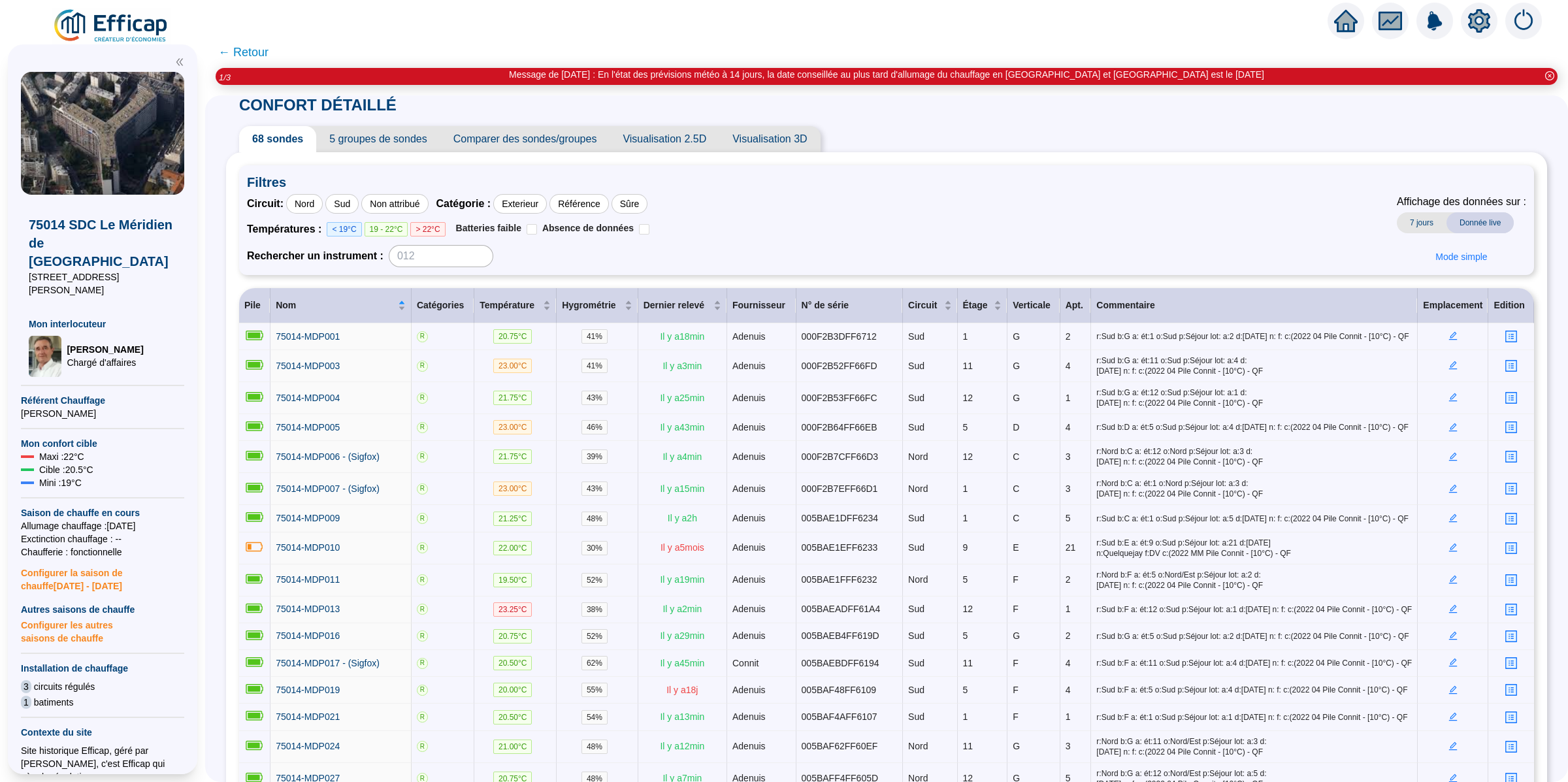
scroll to position [10, 0]
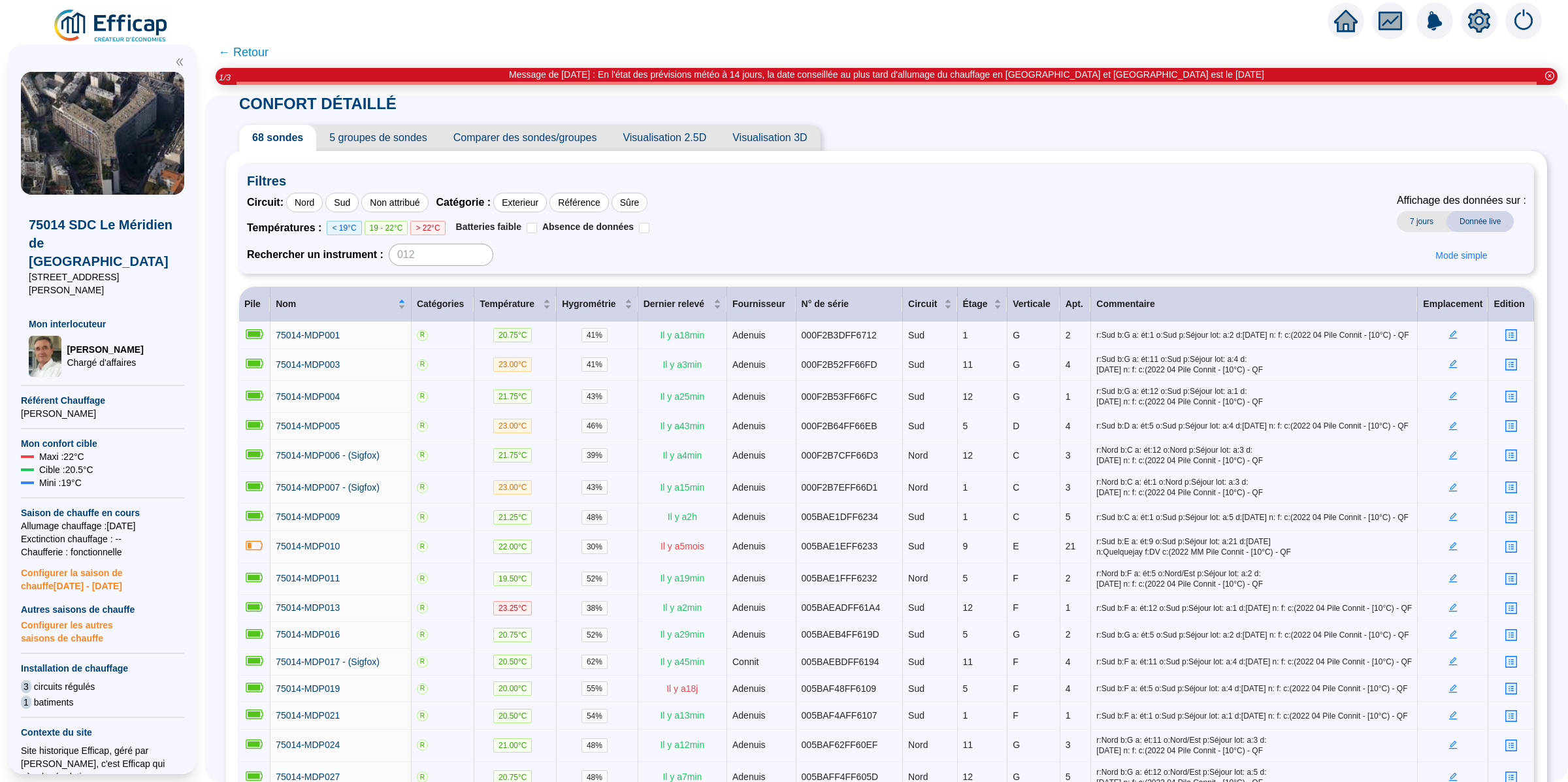
click at [246, 53] on span "← Retour" at bounding box center [244, 52] width 50 height 18
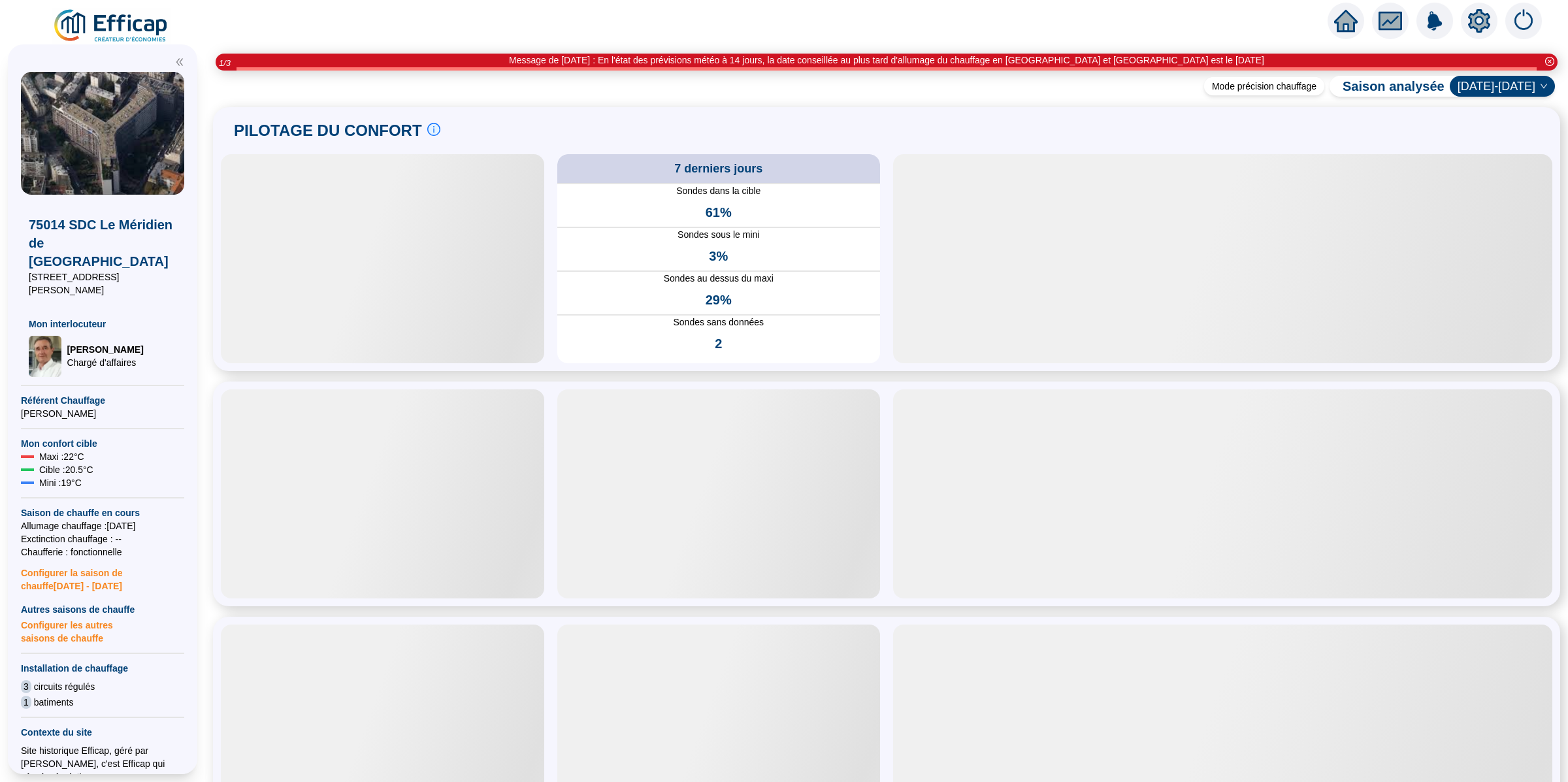
click at [124, 30] on img at bounding box center [111, 26] width 118 height 36
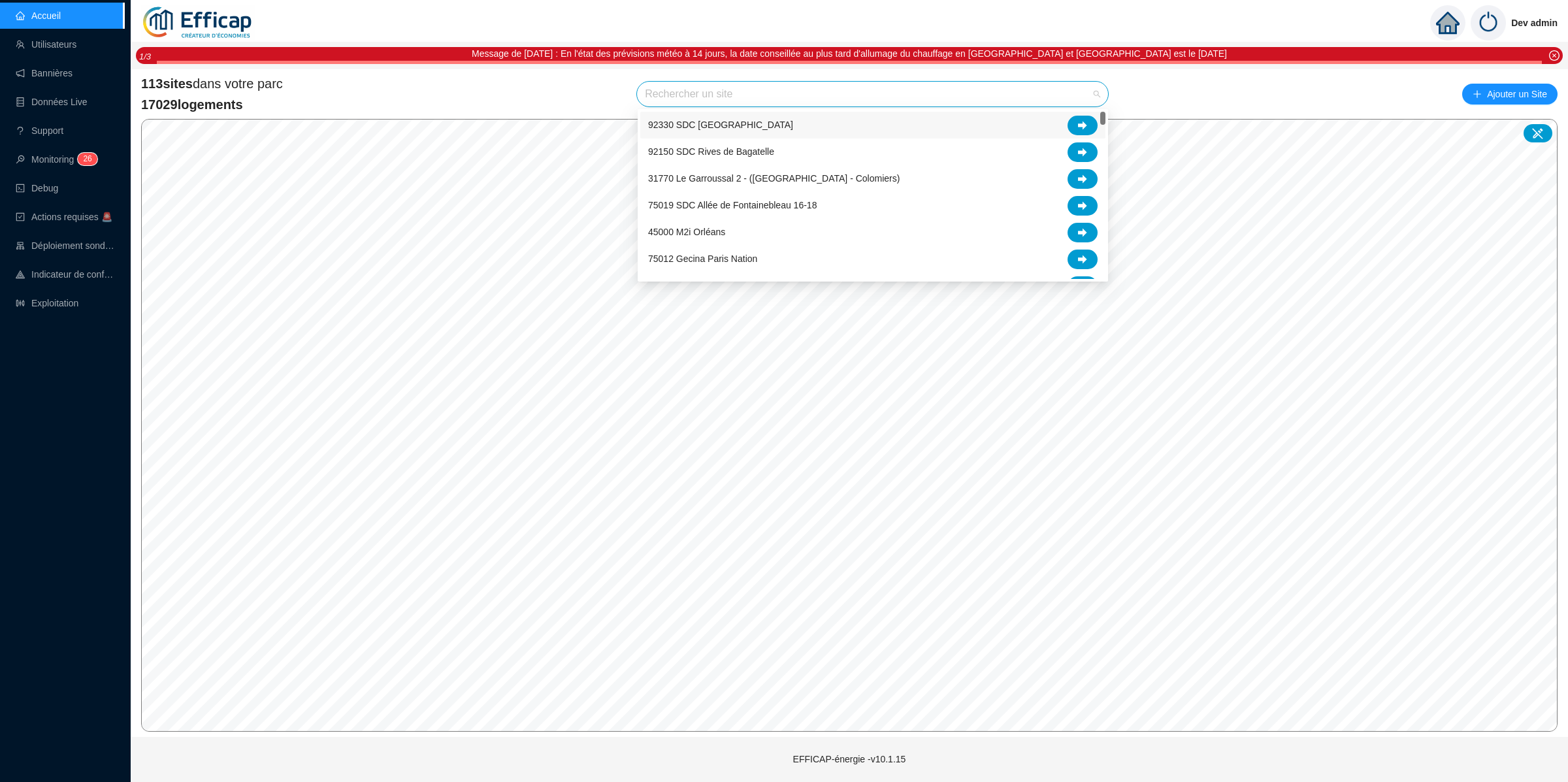
click at [1062, 84] on input "search" at bounding box center [866, 94] width 443 height 25
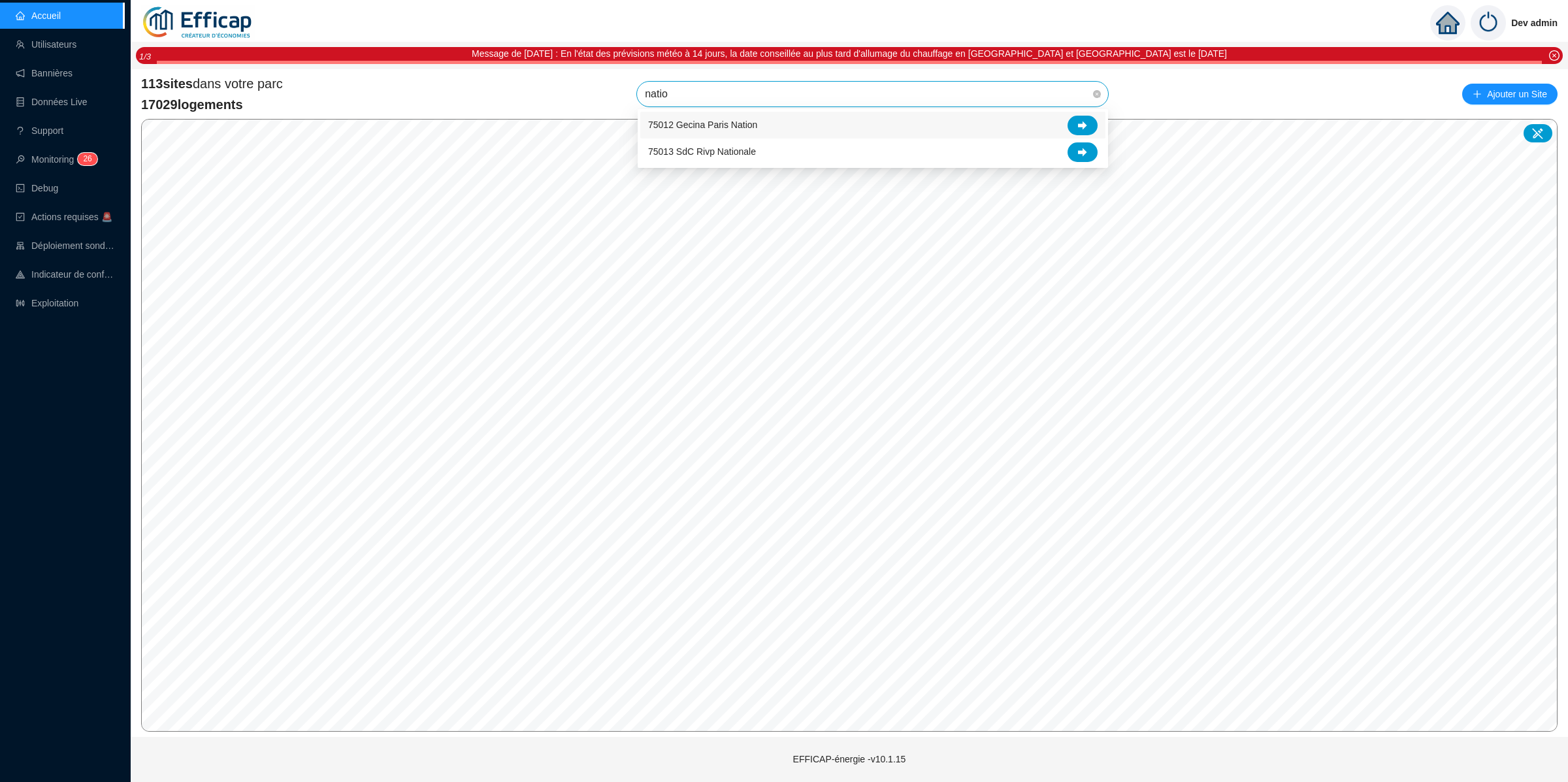
type input "nation"
click at [1086, 123] on icon at bounding box center [1082, 125] width 9 height 9
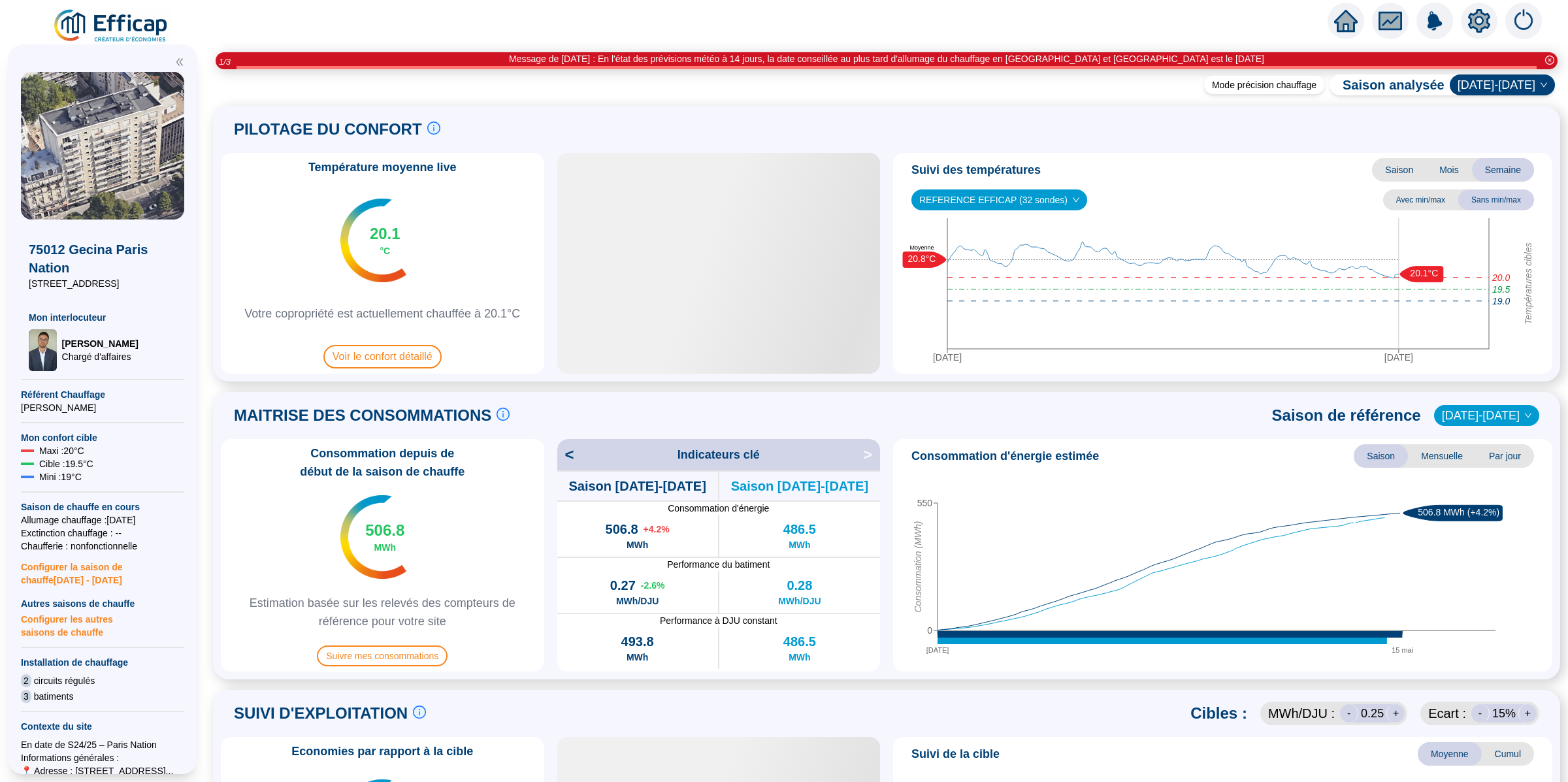
scroll to position [4, 0]
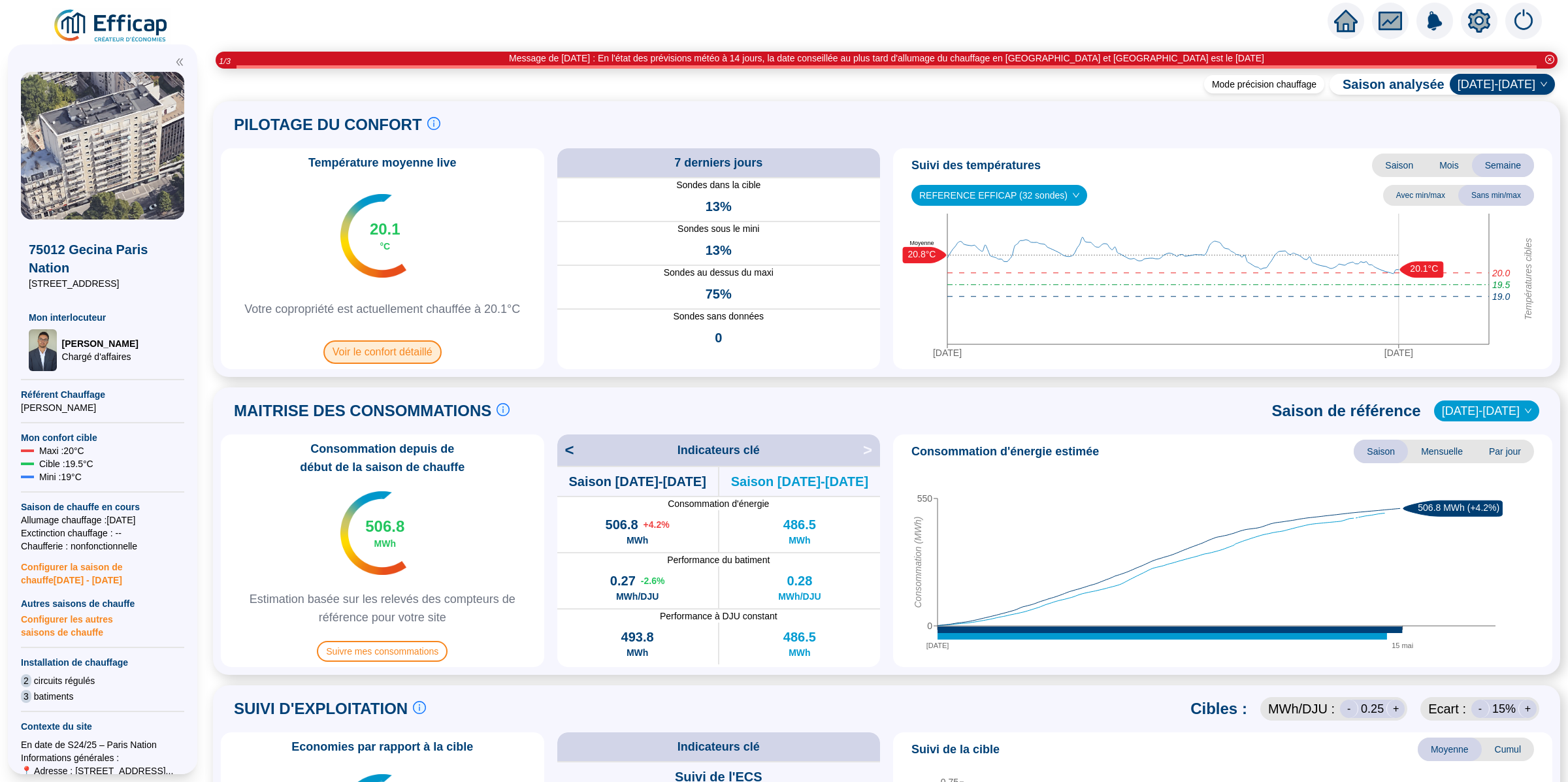
click at [430, 352] on span "Voir le confort détaillé" at bounding box center [382, 352] width 118 height 24
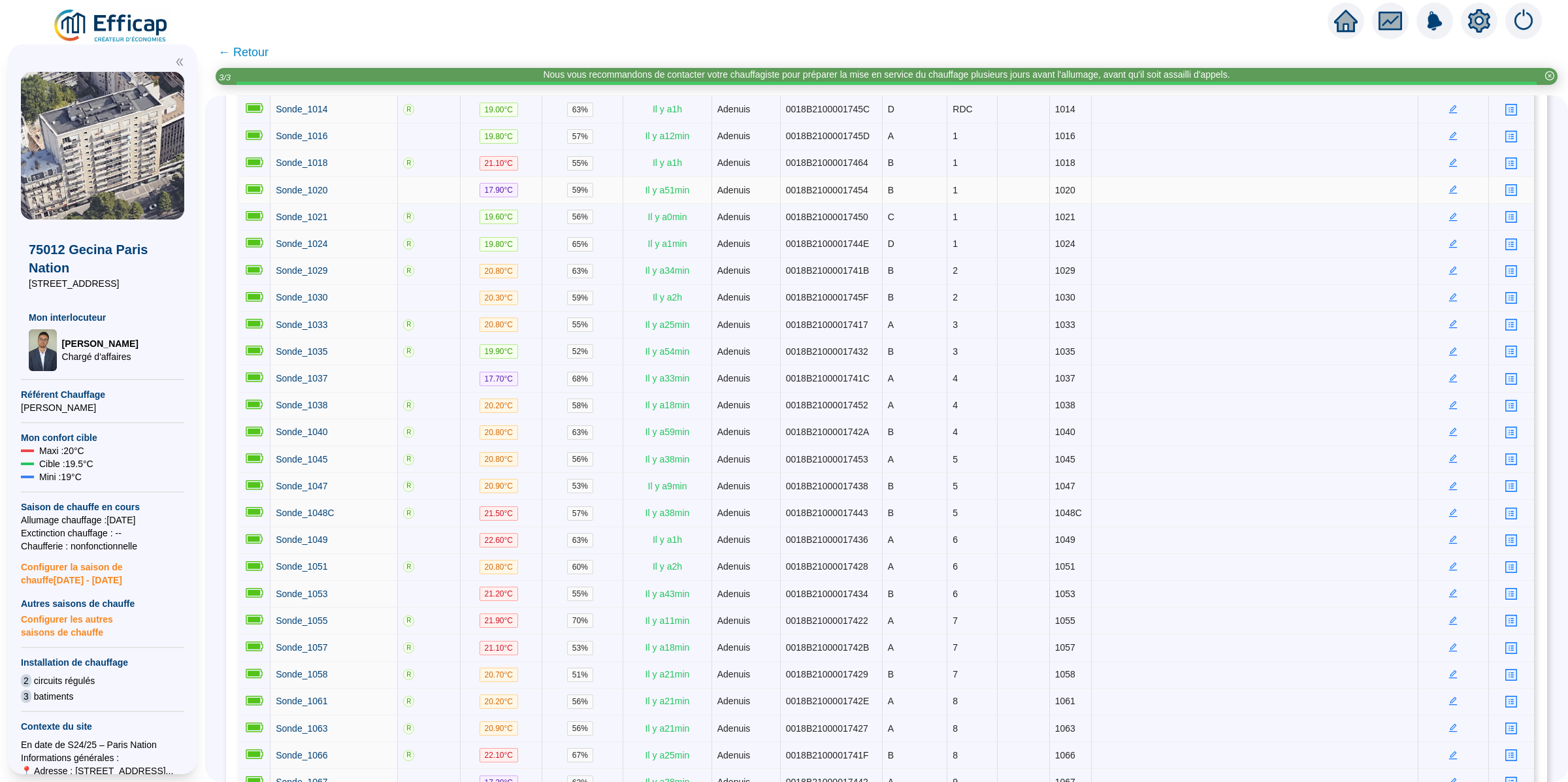
scroll to position [168, 0]
